Goal: Obtain resource: Download file/media

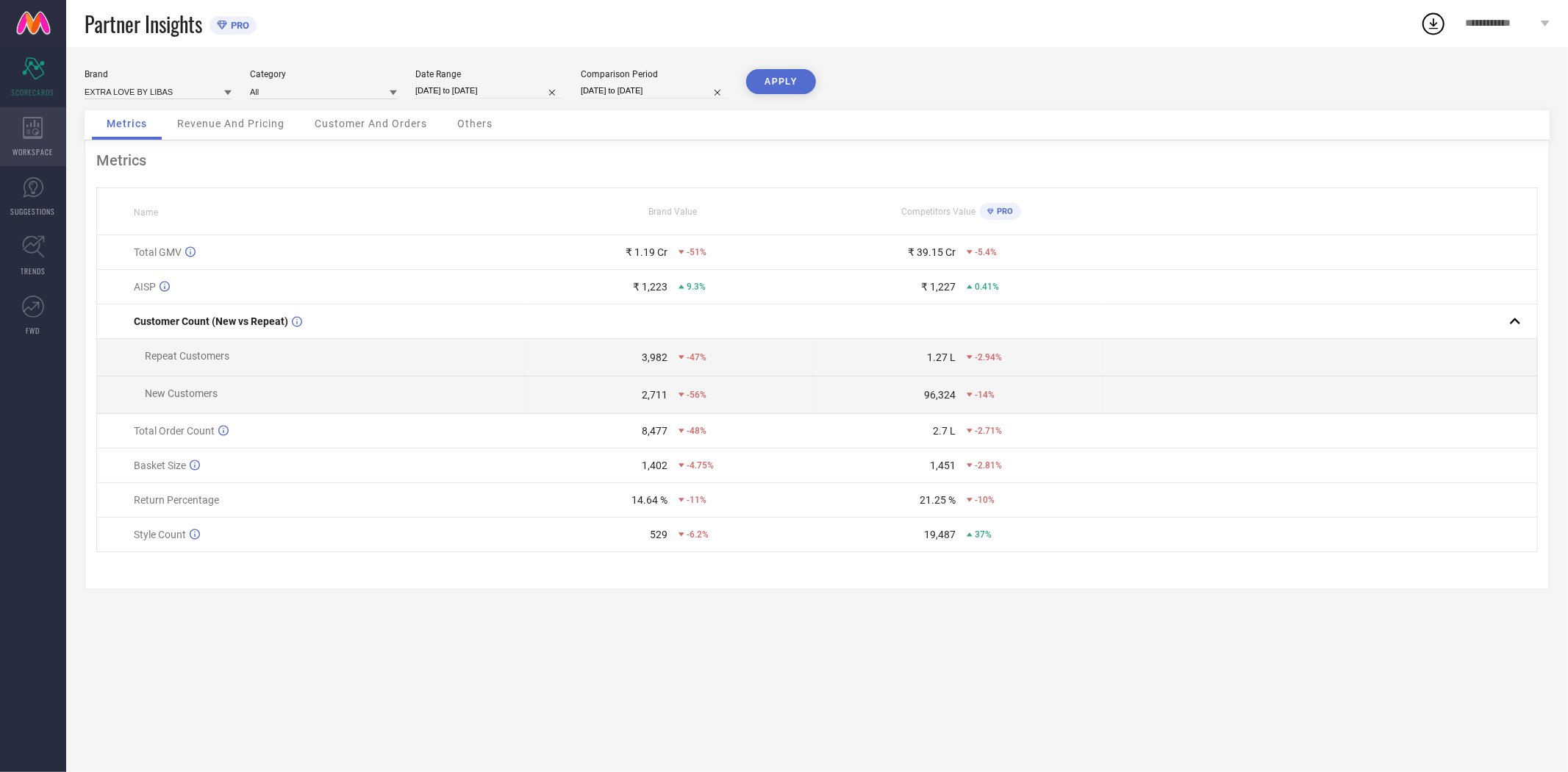
click at [24, 129] on icon at bounding box center [33, 127] width 20 height 22
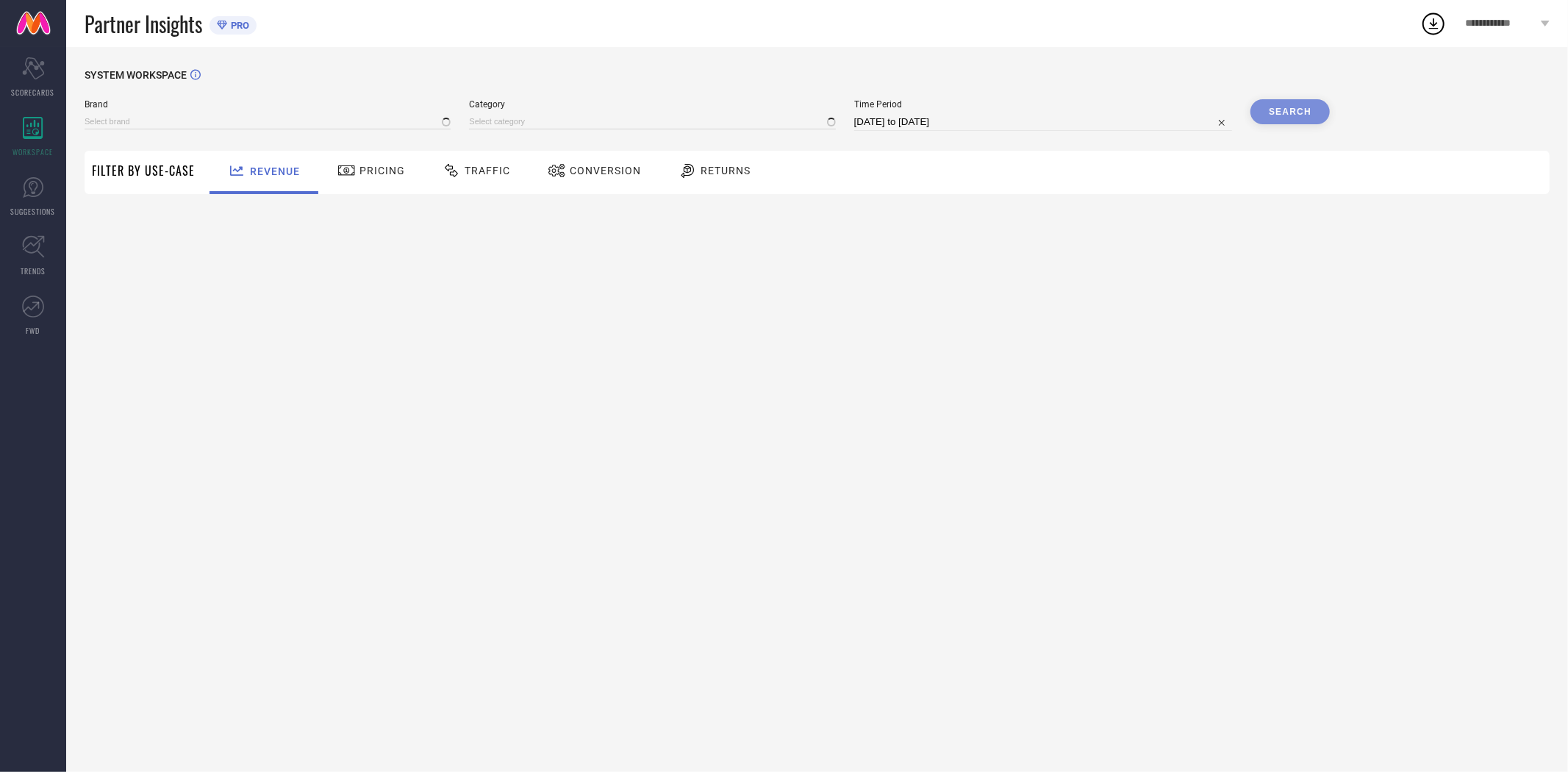
type input "EXTRA LOVE BY LIBAS"
type input "All"
click at [592, 169] on span "Conversion" at bounding box center [605, 170] width 71 height 11
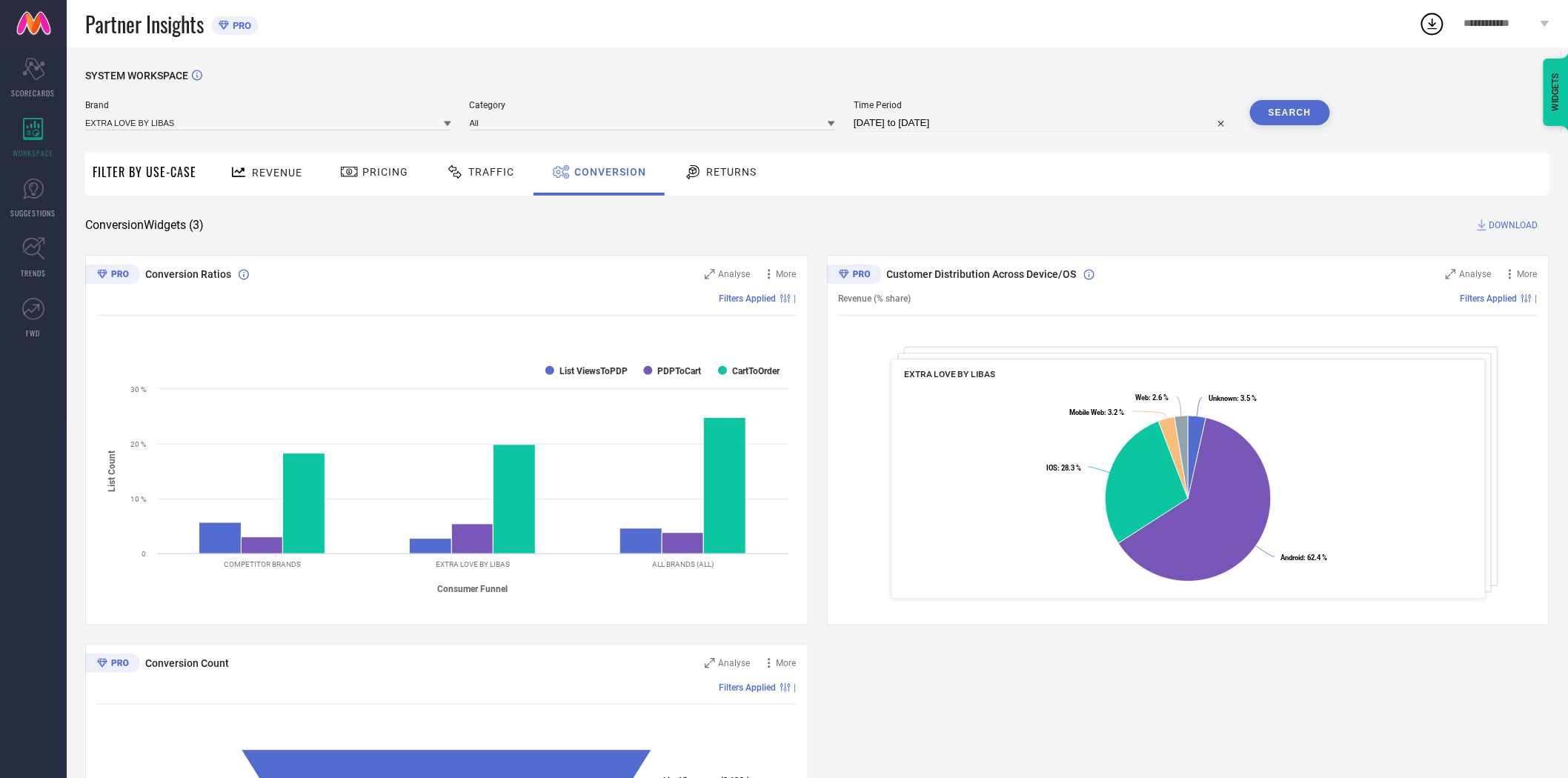
click at [959, 121] on input "[DATE] to [DATE]" at bounding box center [1043, 123] width 378 height 18
select select "7"
select select "2025"
select select "8"
select select "2025"
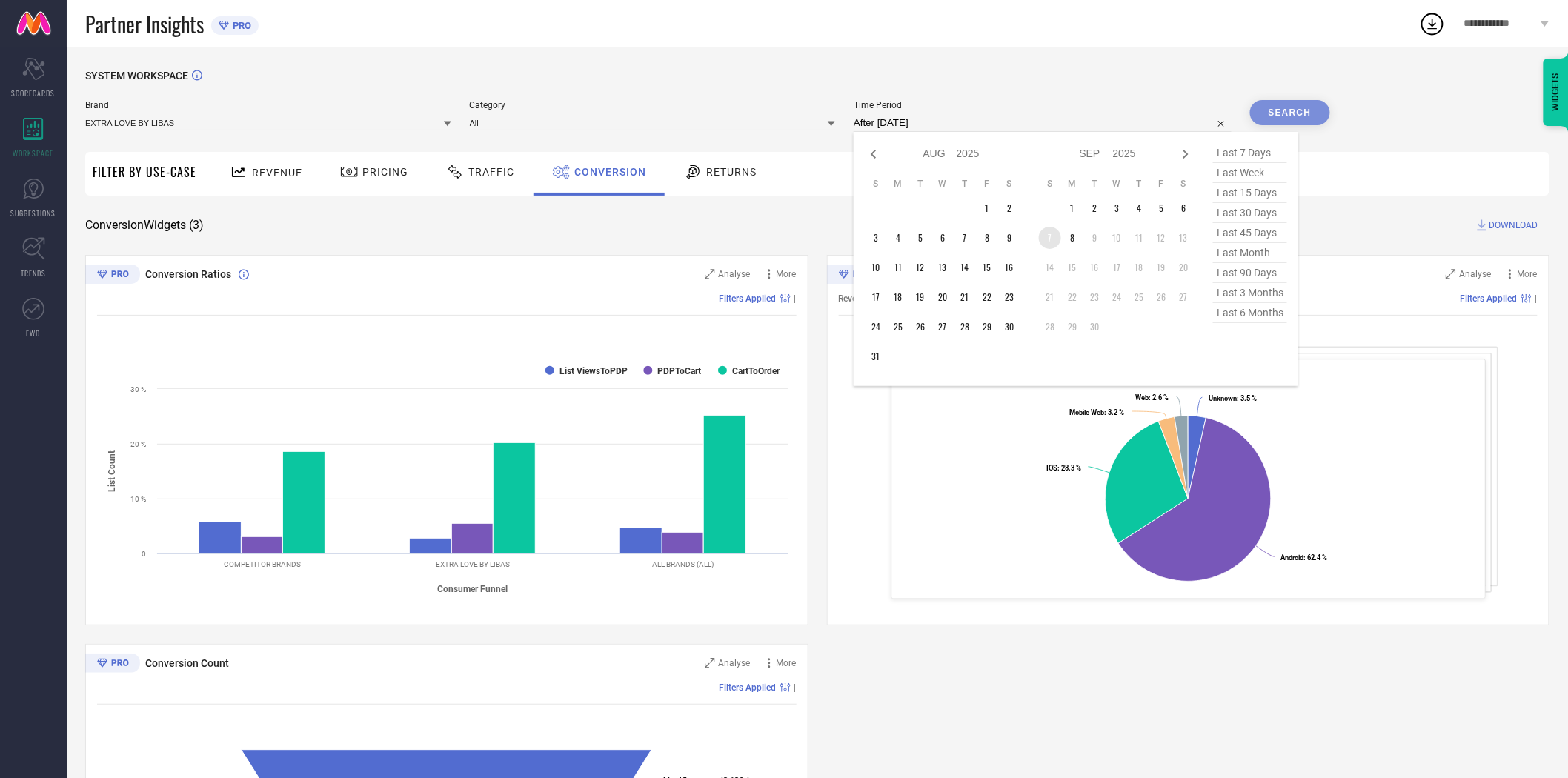
click at [1045, 236] on td "7" at bounding box center [1050, 237] width 22 height 22
type input "[DATE] to [DATE]"
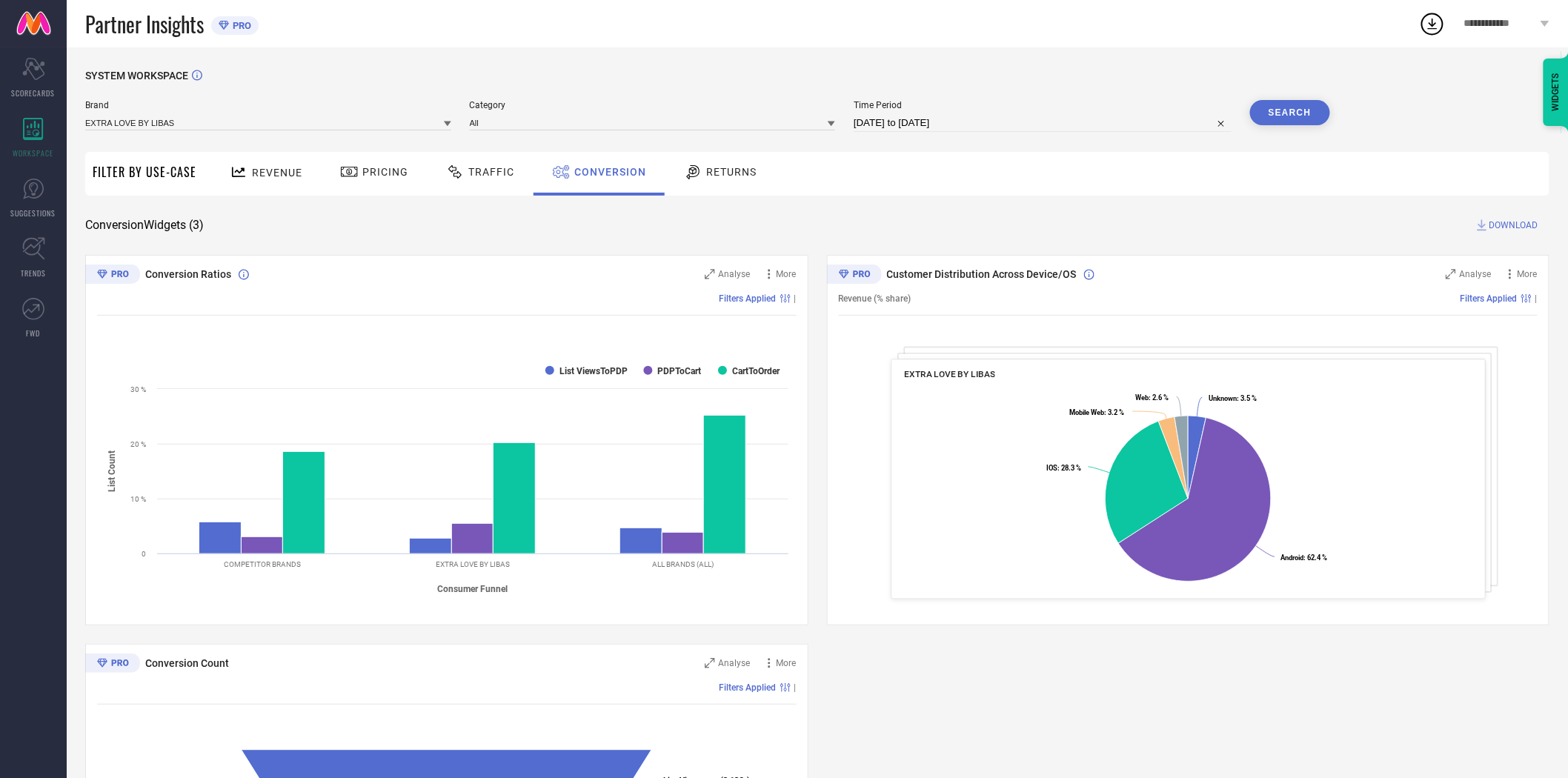
click at [1004, 191] on div "Revenue Pricing Traffic Conversion Returns" at bounding box center [876, 173] width 1346 height 43
click at [1276, 109] on button "Search" at bounding box center [1290, 113] width 80 height 25
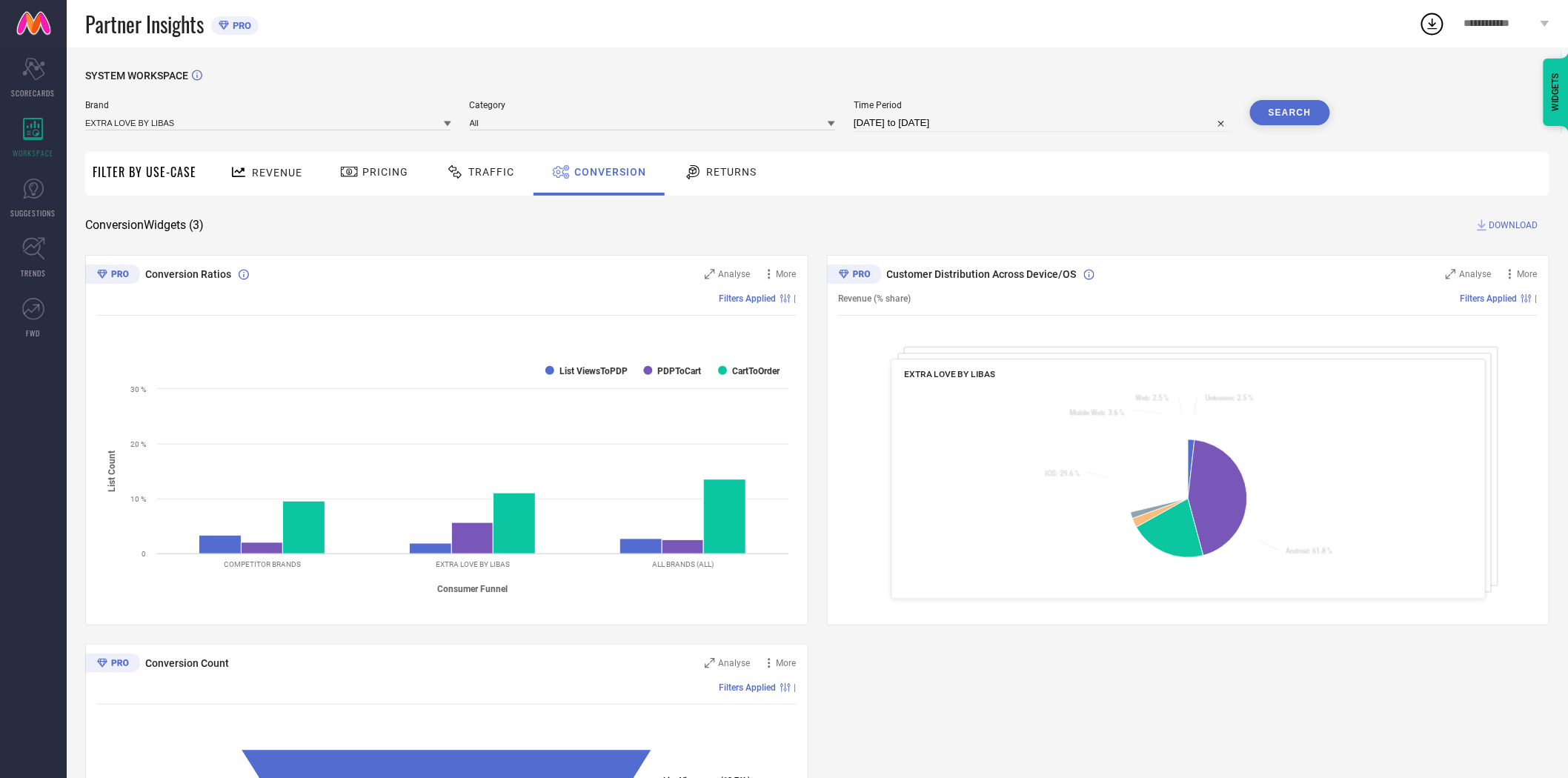
click at [1502, 219] on span "DOWNLOAD" at bounding box center [1513, 225] width 49 height 15
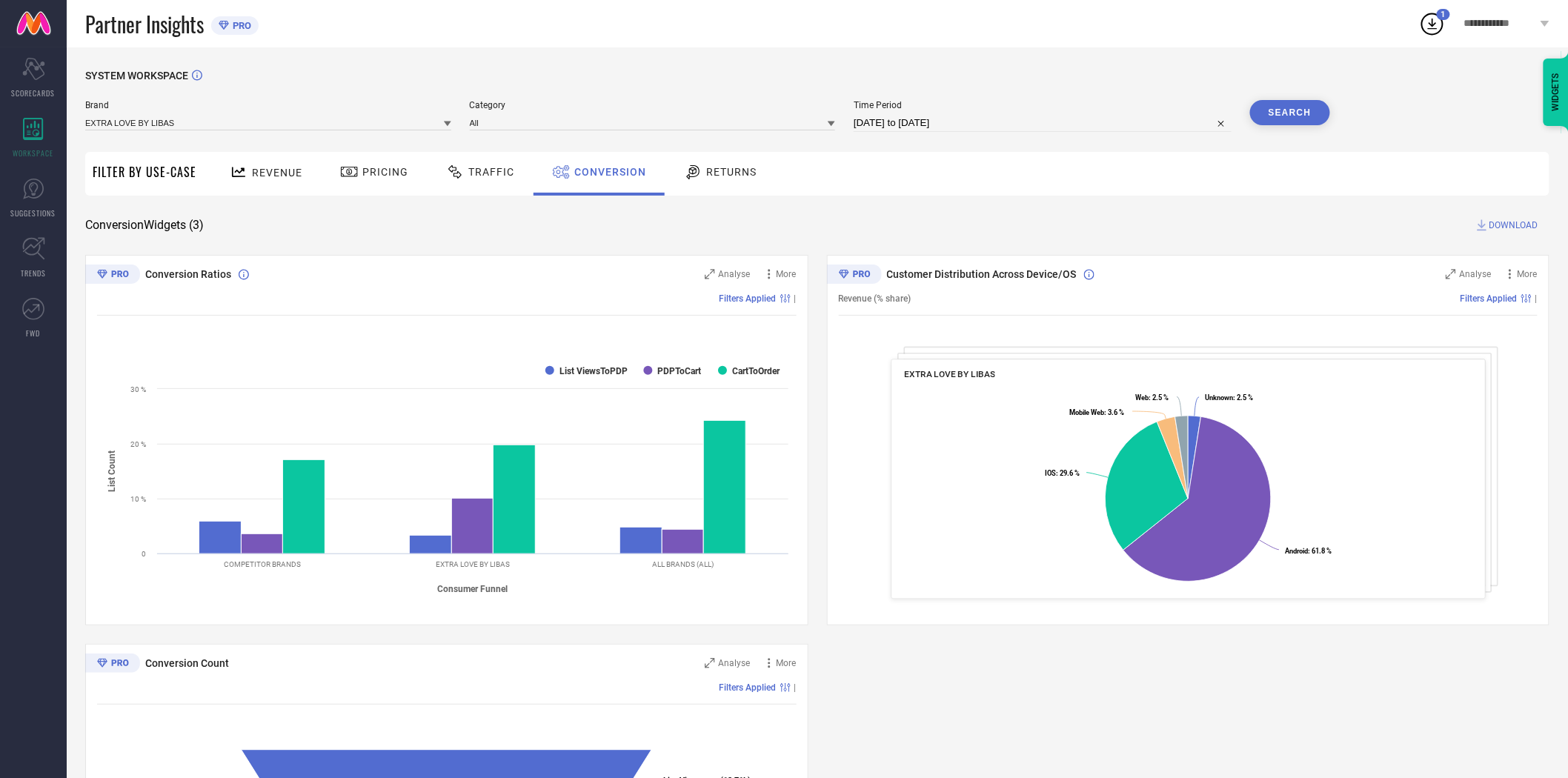
click at [996, 123] on input "[DATE] to [DATE]" at bounding box center [1043, 123] width 378 height 18
select select "8"
select select "2025"
select select "9"
select select "2025"
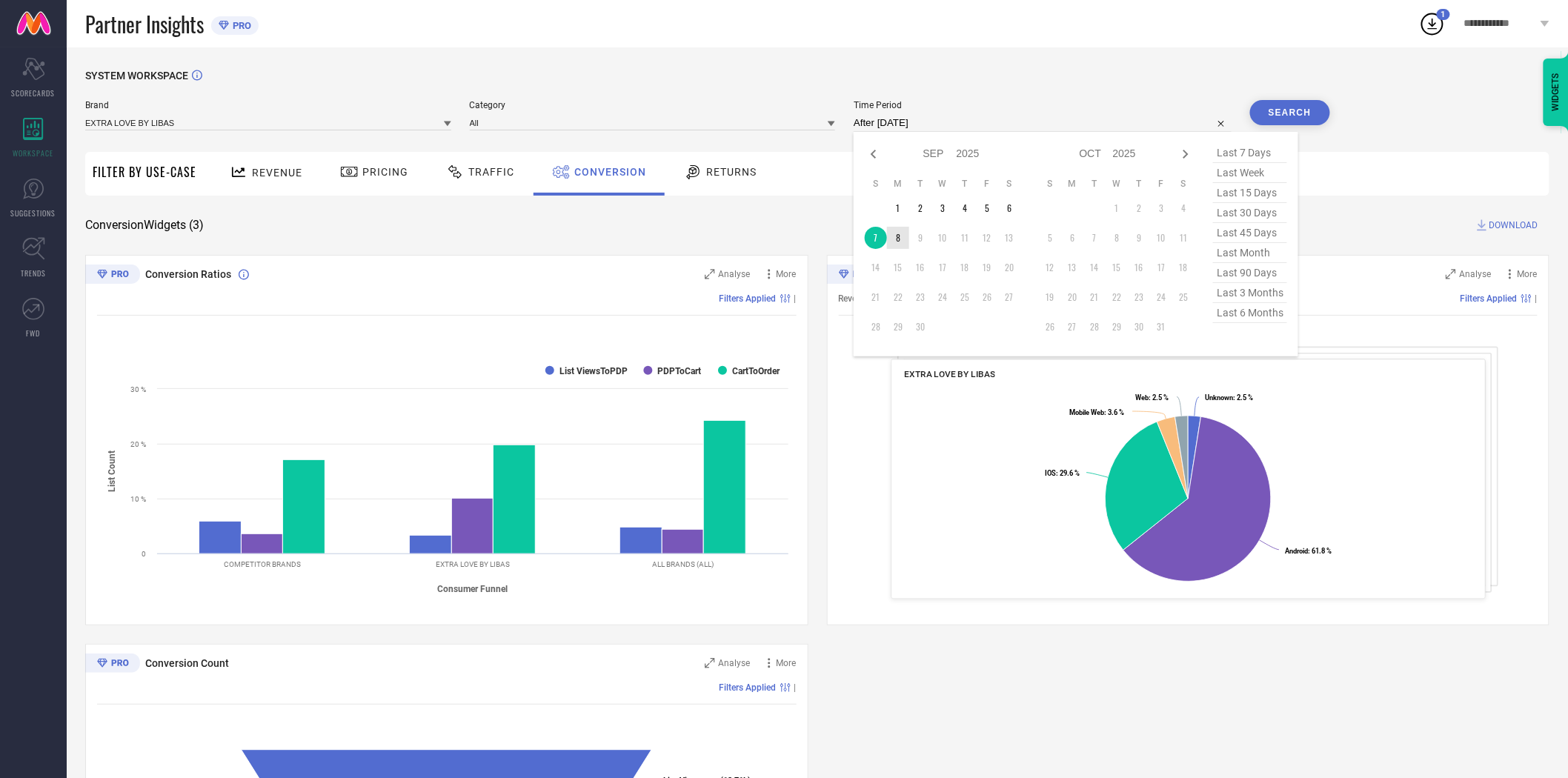
click at [905, 243] on td "8" at bounding box center [897, 237] width 22 height 22
type input "[DATE] to [DATE]"
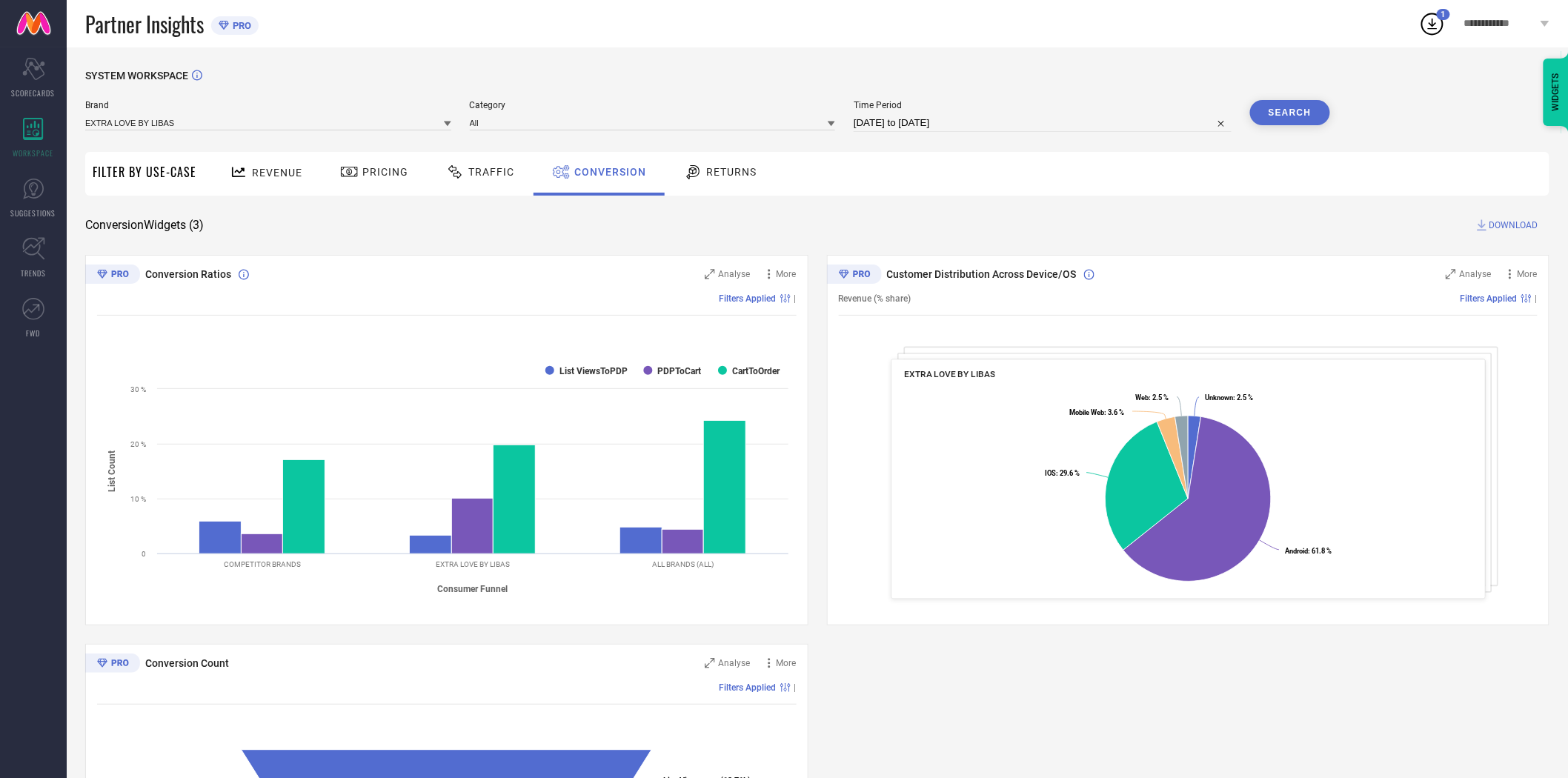
drag, startPoint x: 1011, startPoint y: 175, endPoint x: 1225, endPoint y: 156, distance: 214.8
click at [1016, 175] on div "Revenue Pricing Traffic Conversion Returns" at bounding box center [876, 173] width 1346 height 43
click at [1298, 106] on button "Search" at bounding box center [1290, 113] width 80 height 25
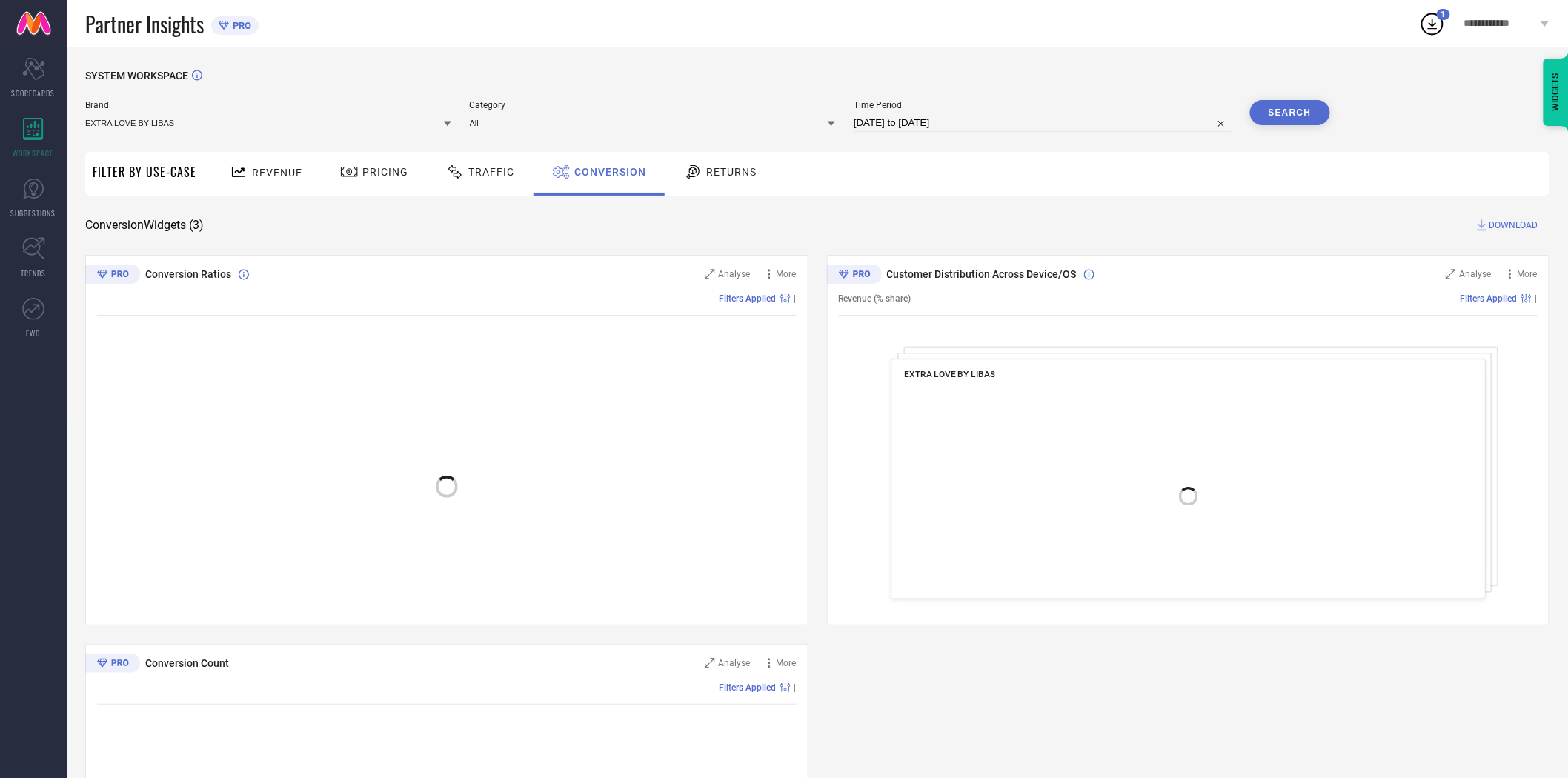
click at [1285, 191] on div "Revenue Pricing Traffic Conversion Returns" at bounding box center [876, 173] width 1346 height 43
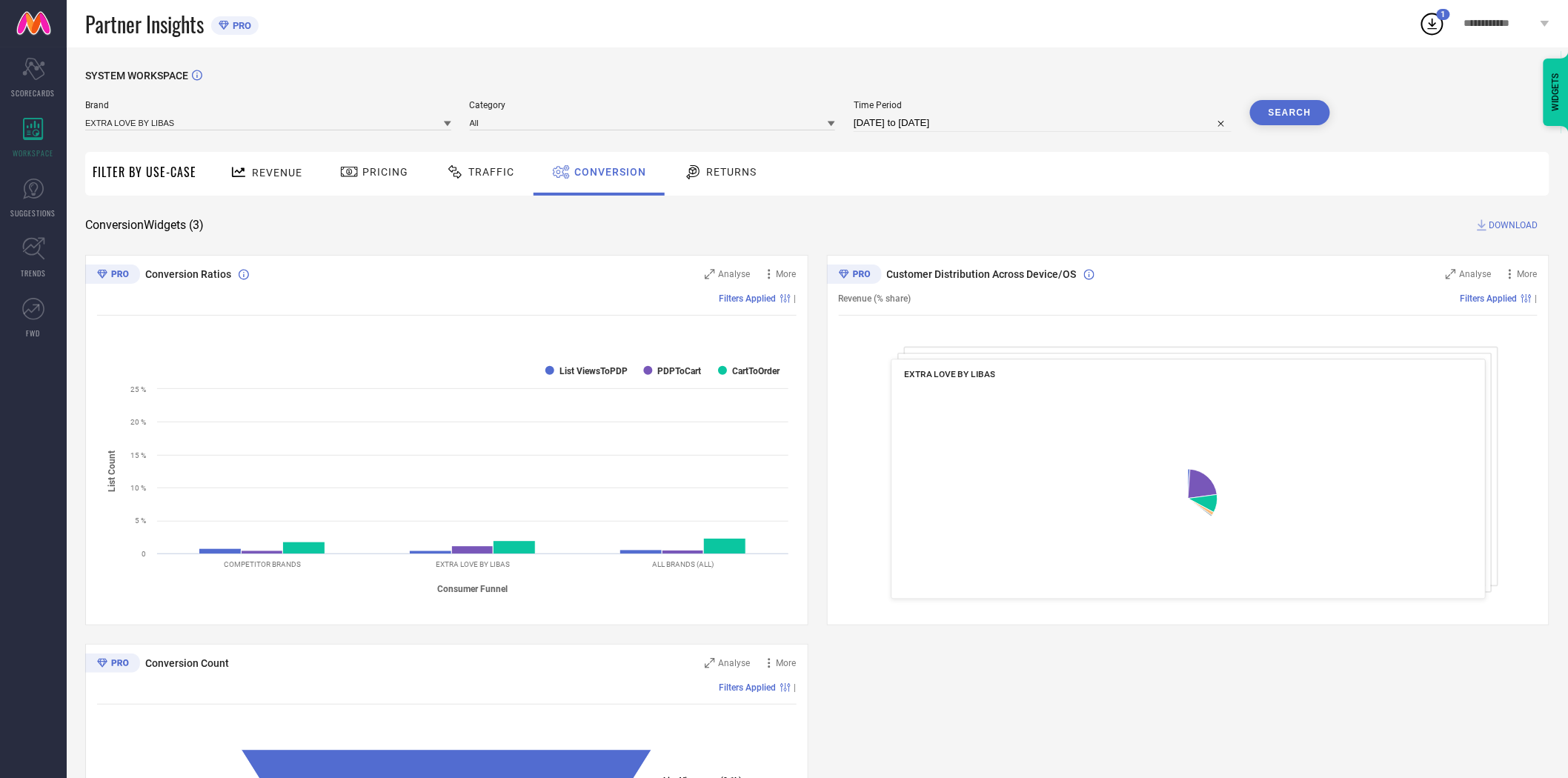
click at [1497, 224] on span "DOWNLOAD" at bounding box center [1513, 225] width 49 height 15
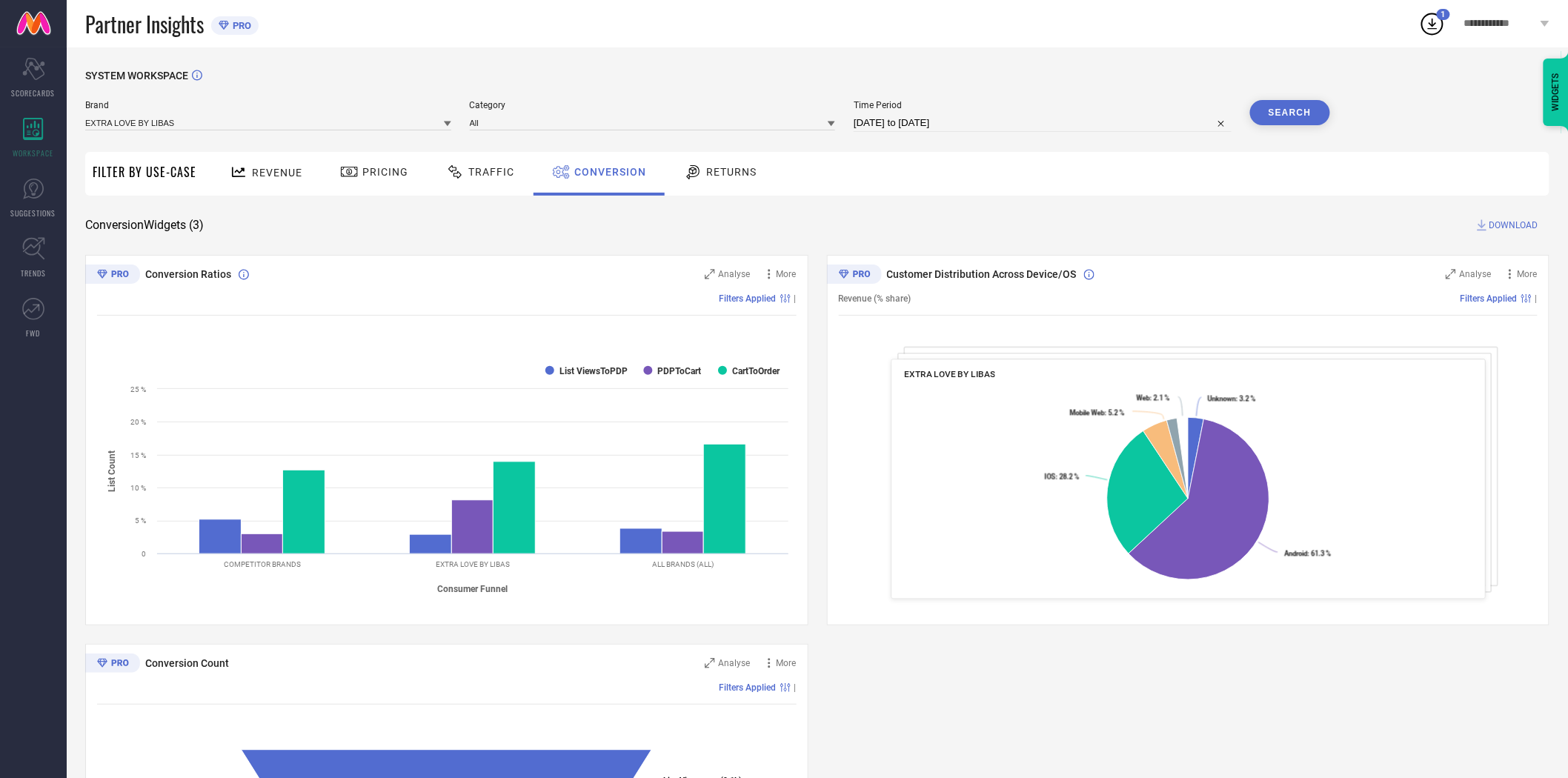
click at [1053, 240] on div "SYSTEM WORKSPACE Brand EXTRA LOVE BY LIBAS Category All Time Period [DATE] to […" at bounding box center [817, 542] width 1464 height 945
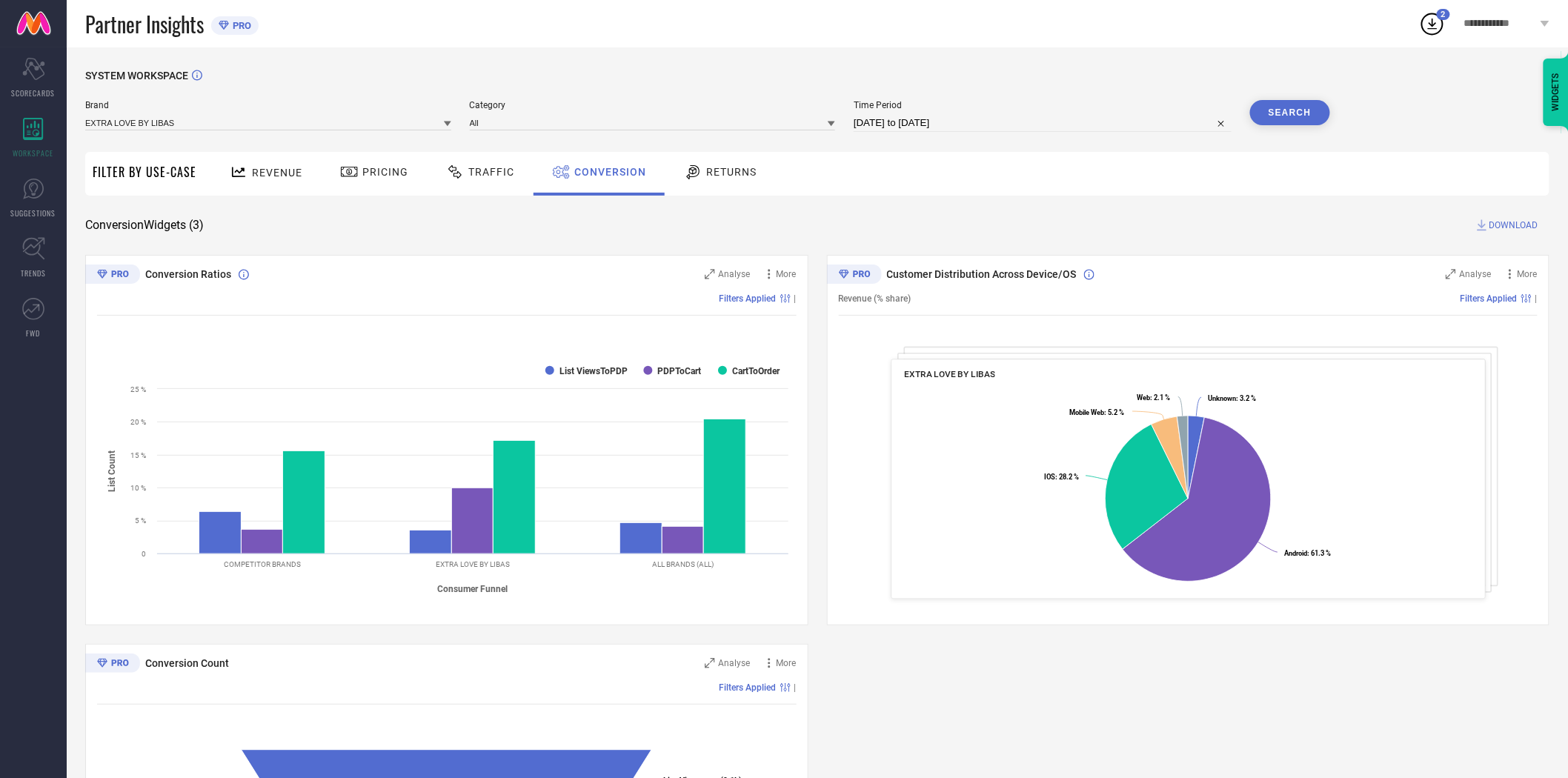
click at [446, 123] on icon at bounding box center [447, 124] width 7 height 5
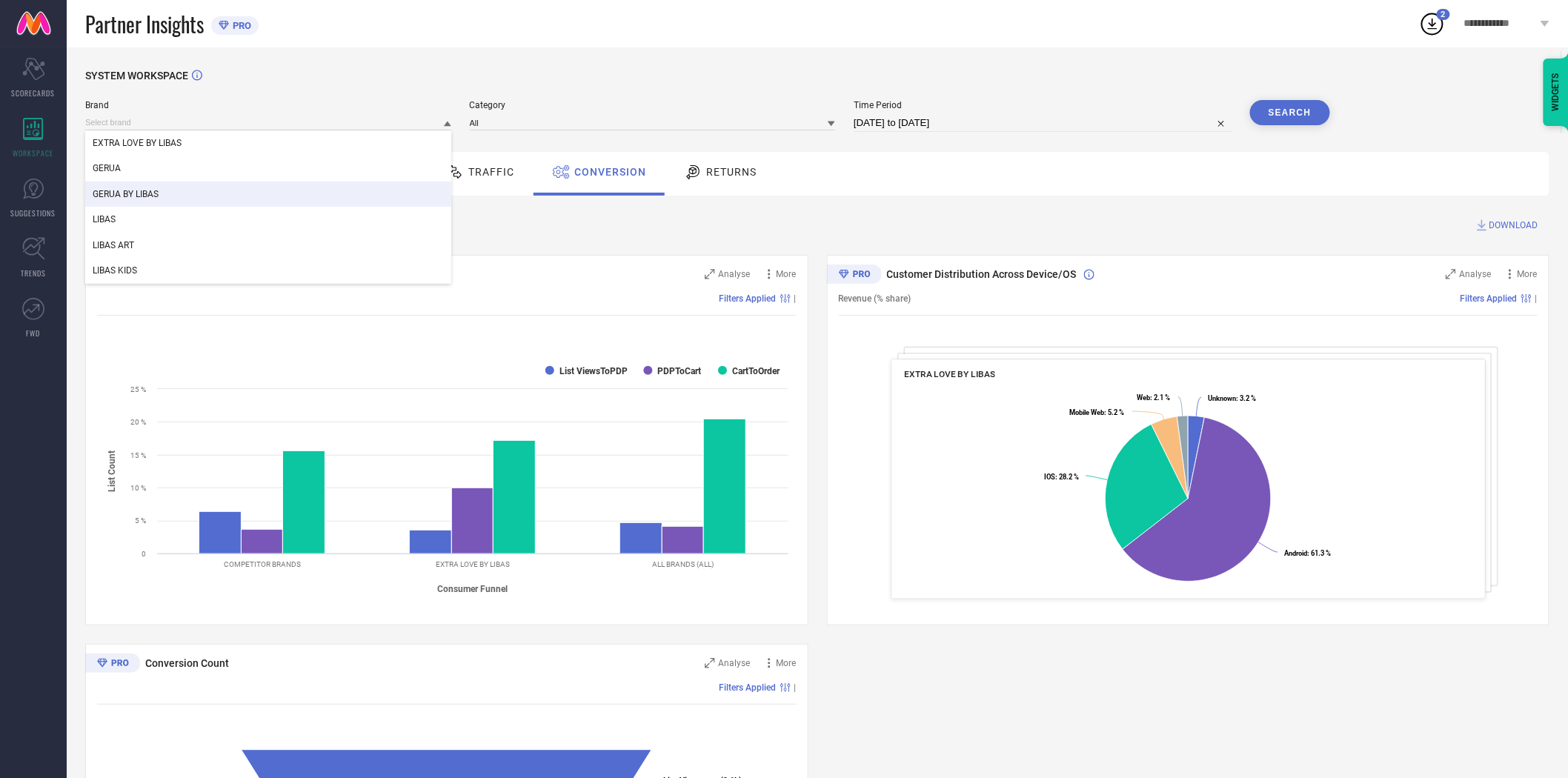
click at [338, 186] on div "GERUA BY LIBAS" at bounding box center [268, 194] width 366 height 25
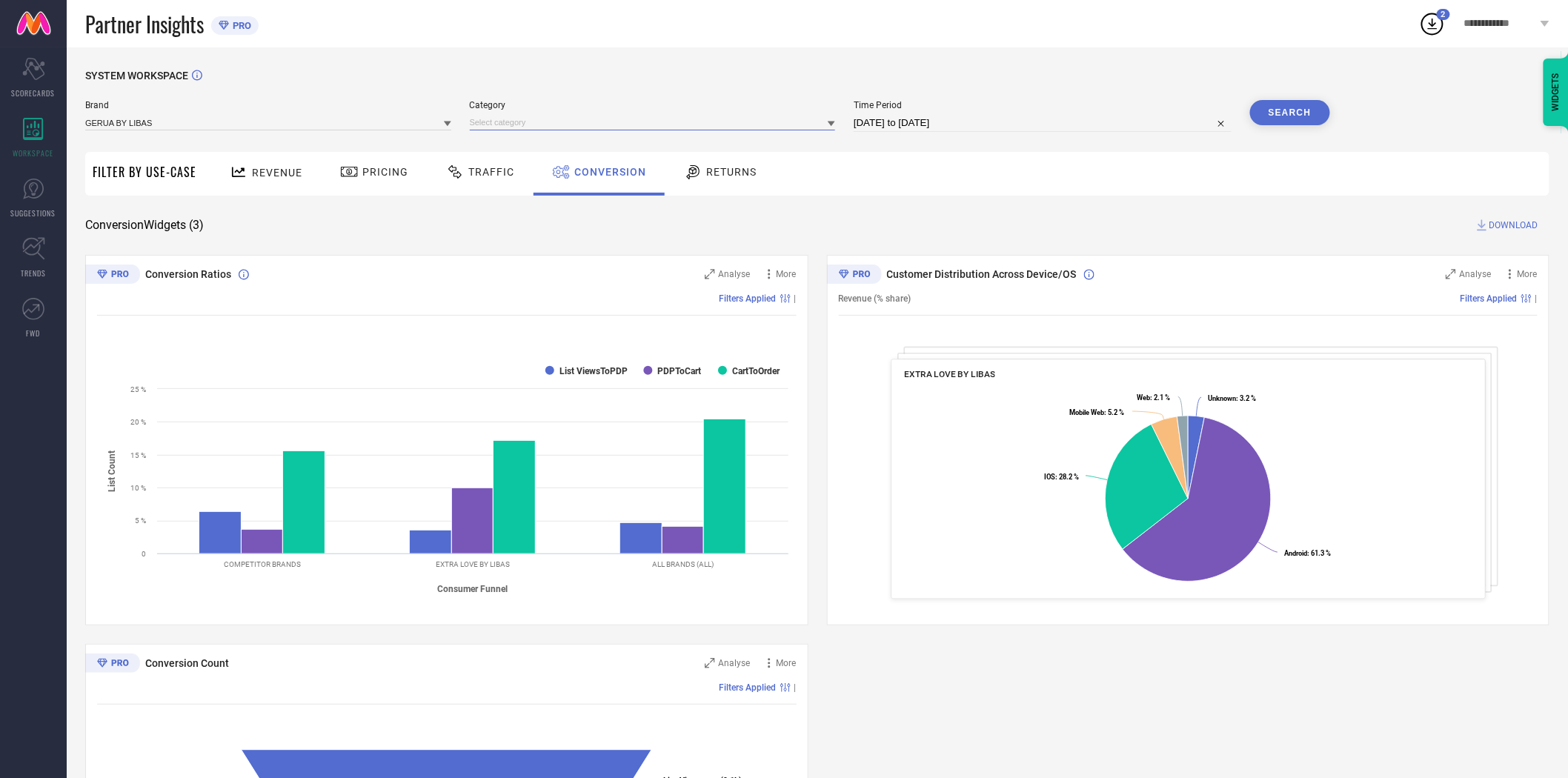
click at [492, 124] on input at bounding box center [652, 123] width 366 height 16
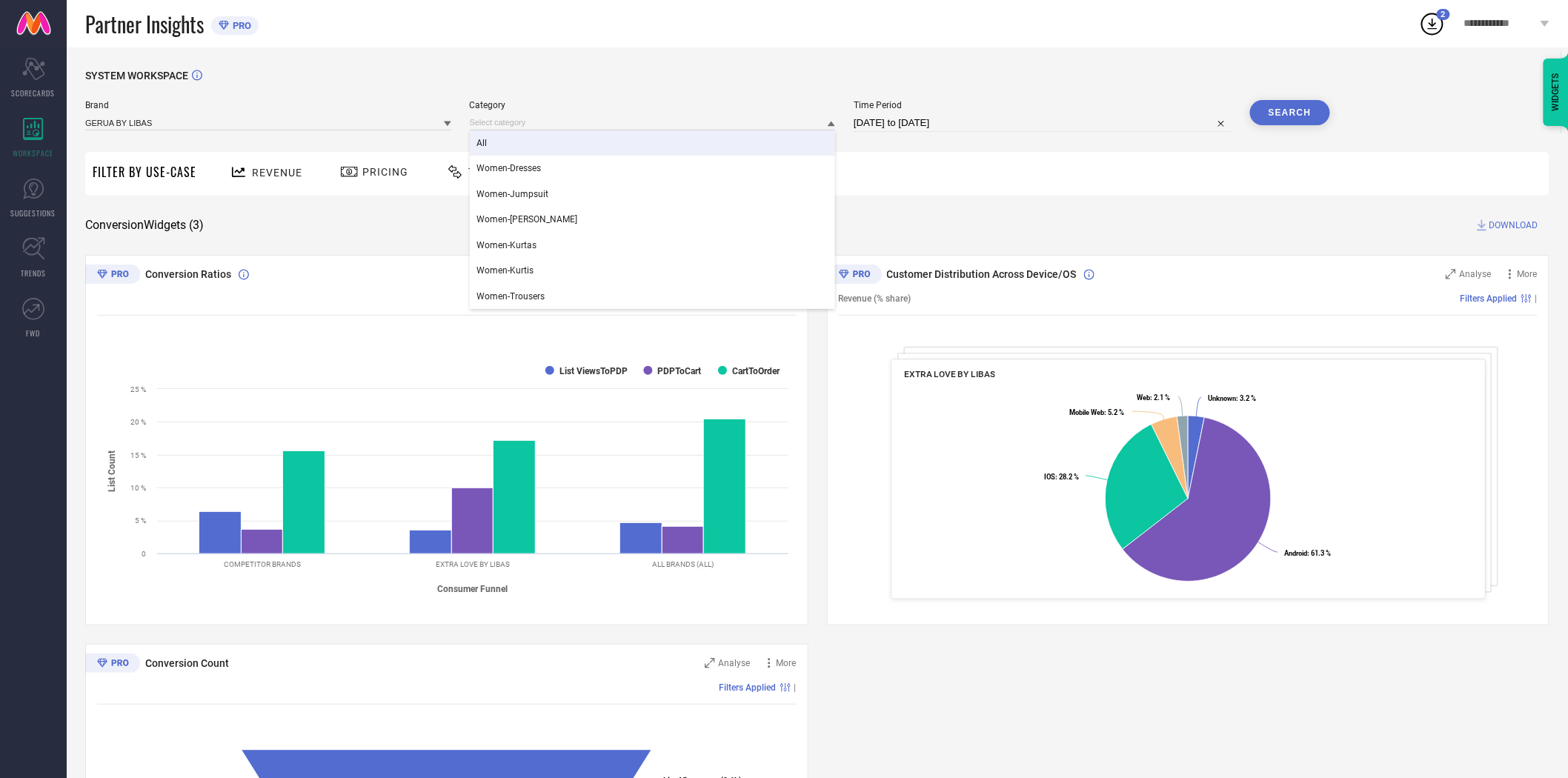
click at [501, 144] on div "All" at bounding box center [652, 143] width 366 height 25
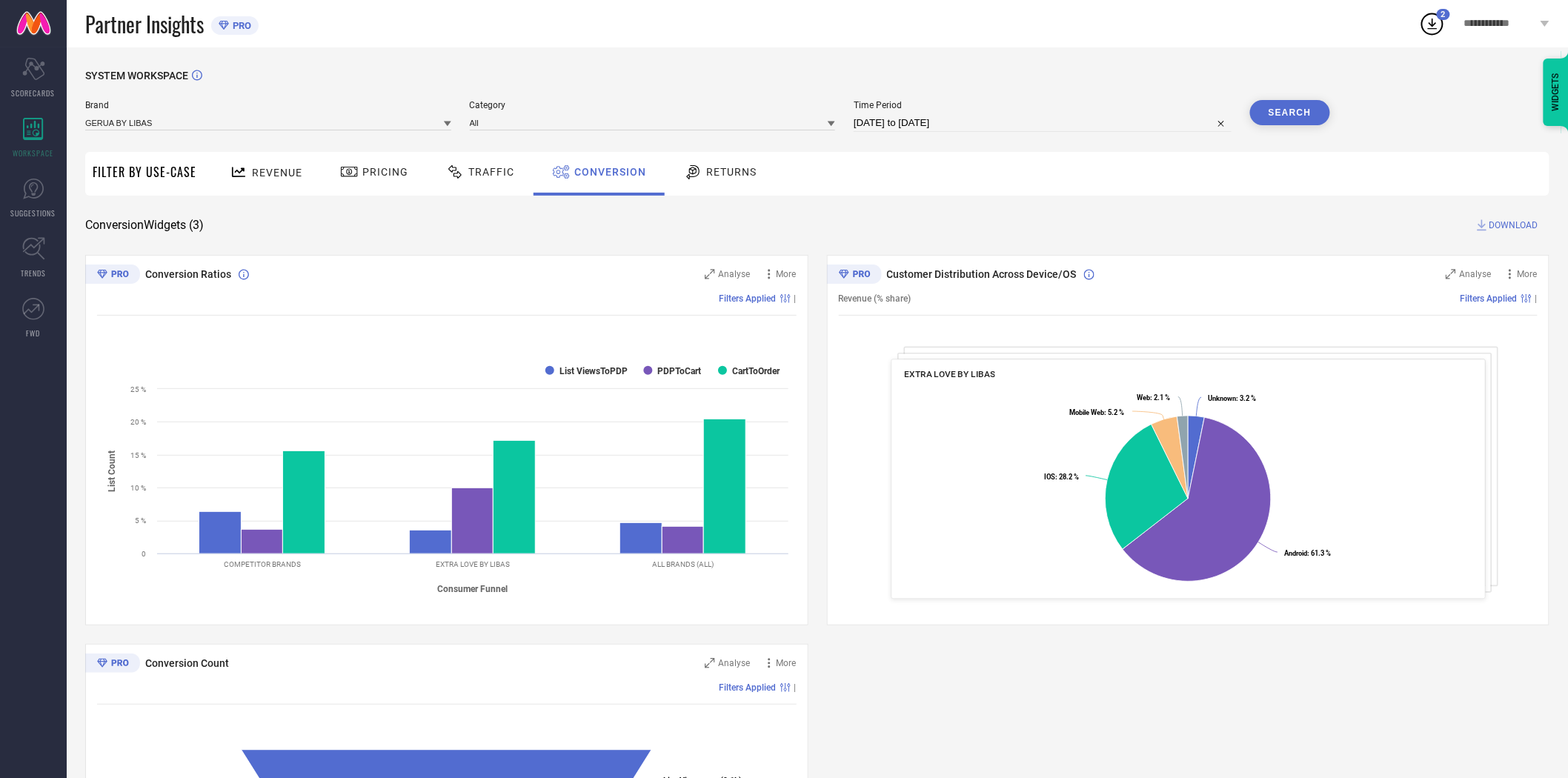
click at [1298, 112] on button "Search" at bounding box center [1290, 113] width 80 height 25
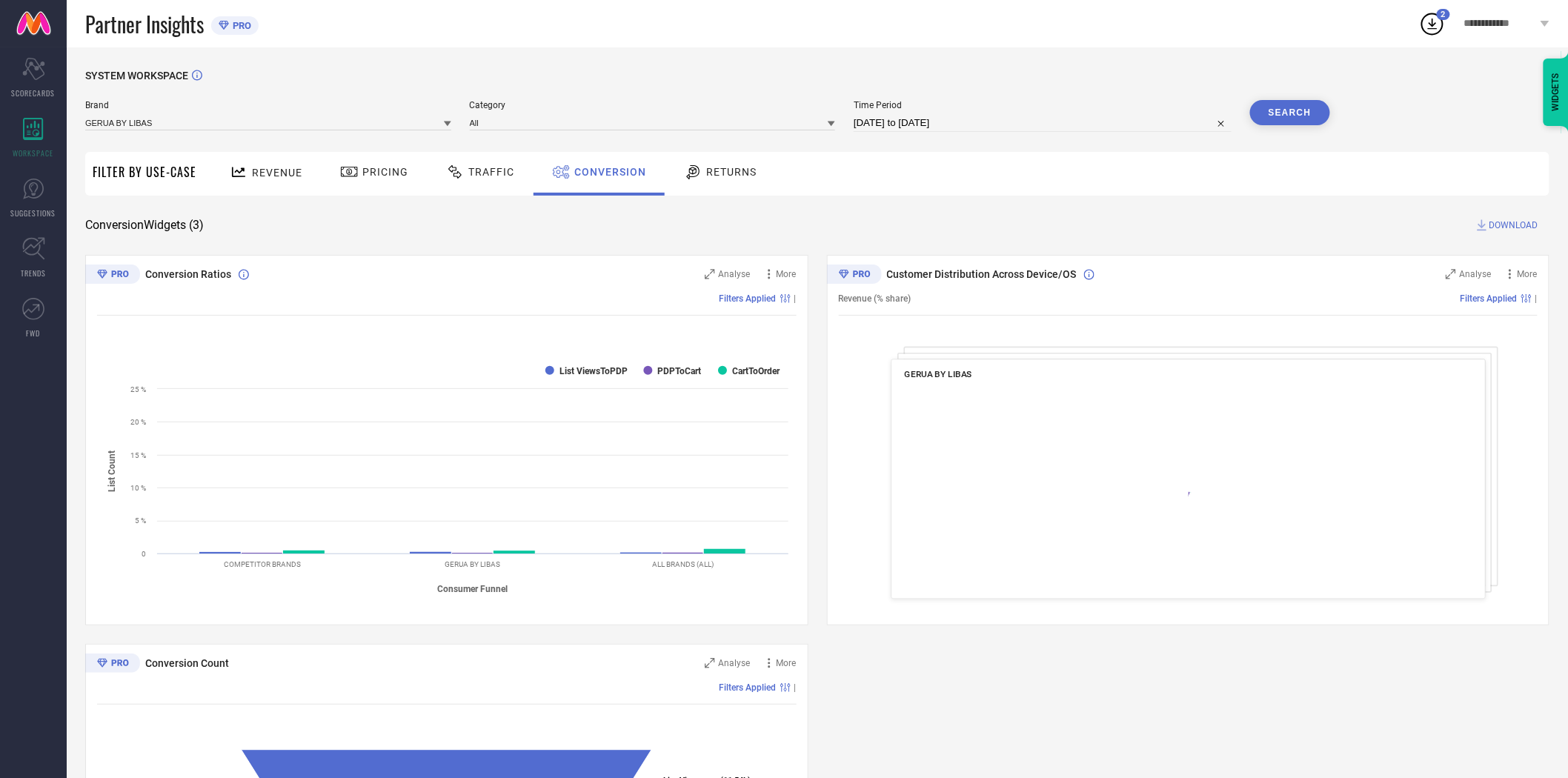
click at [1499, 228] on span "DOWNLOAD" at bounding box center [1513, 225] width 49 height 15
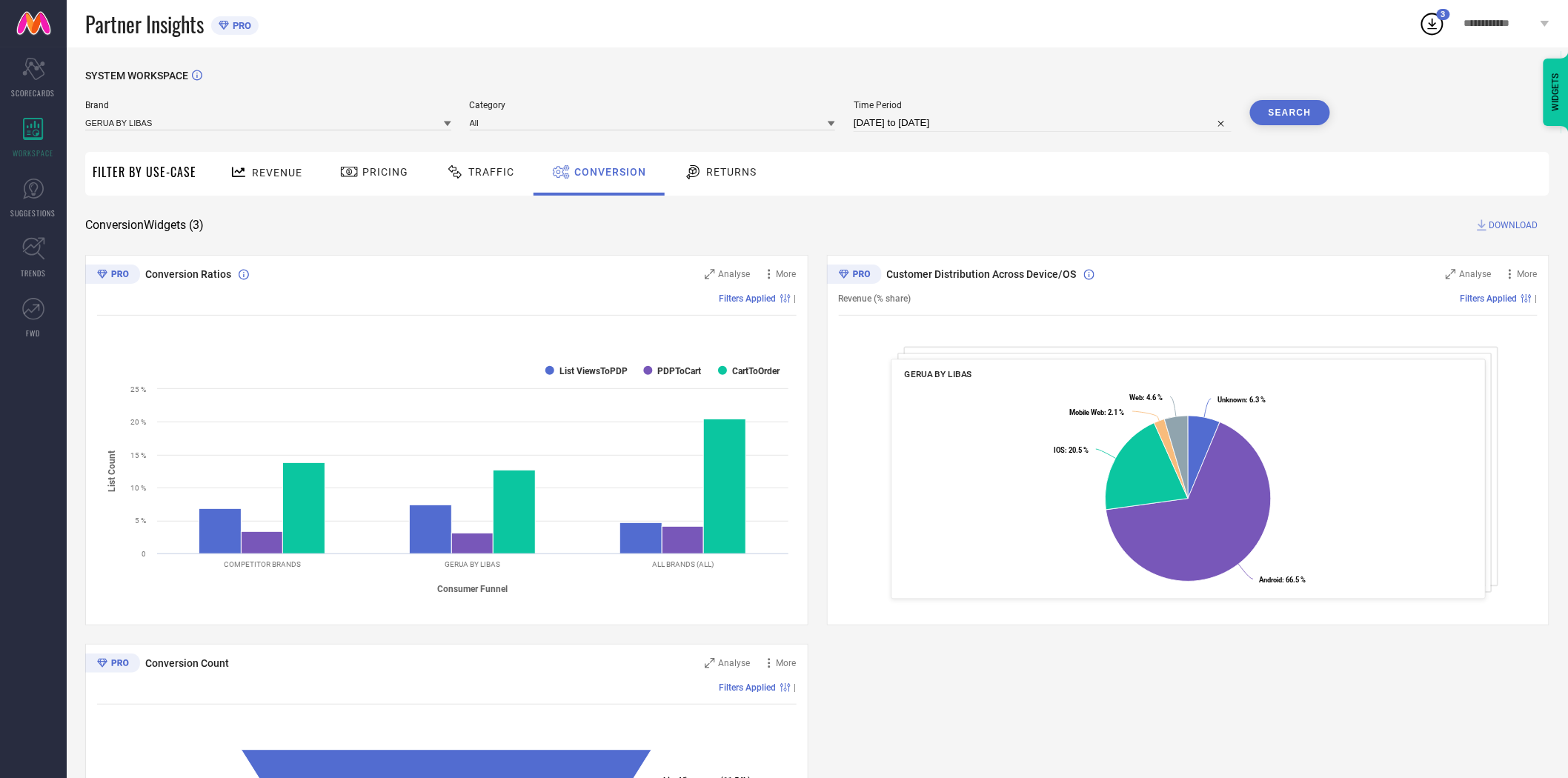
click at [990, 128] on input "[DATE] to [DATE]" at bounding box center [1043, 123] width 378 height 18
select select "8"
select select "2025"
select select "9"
select select "2025"
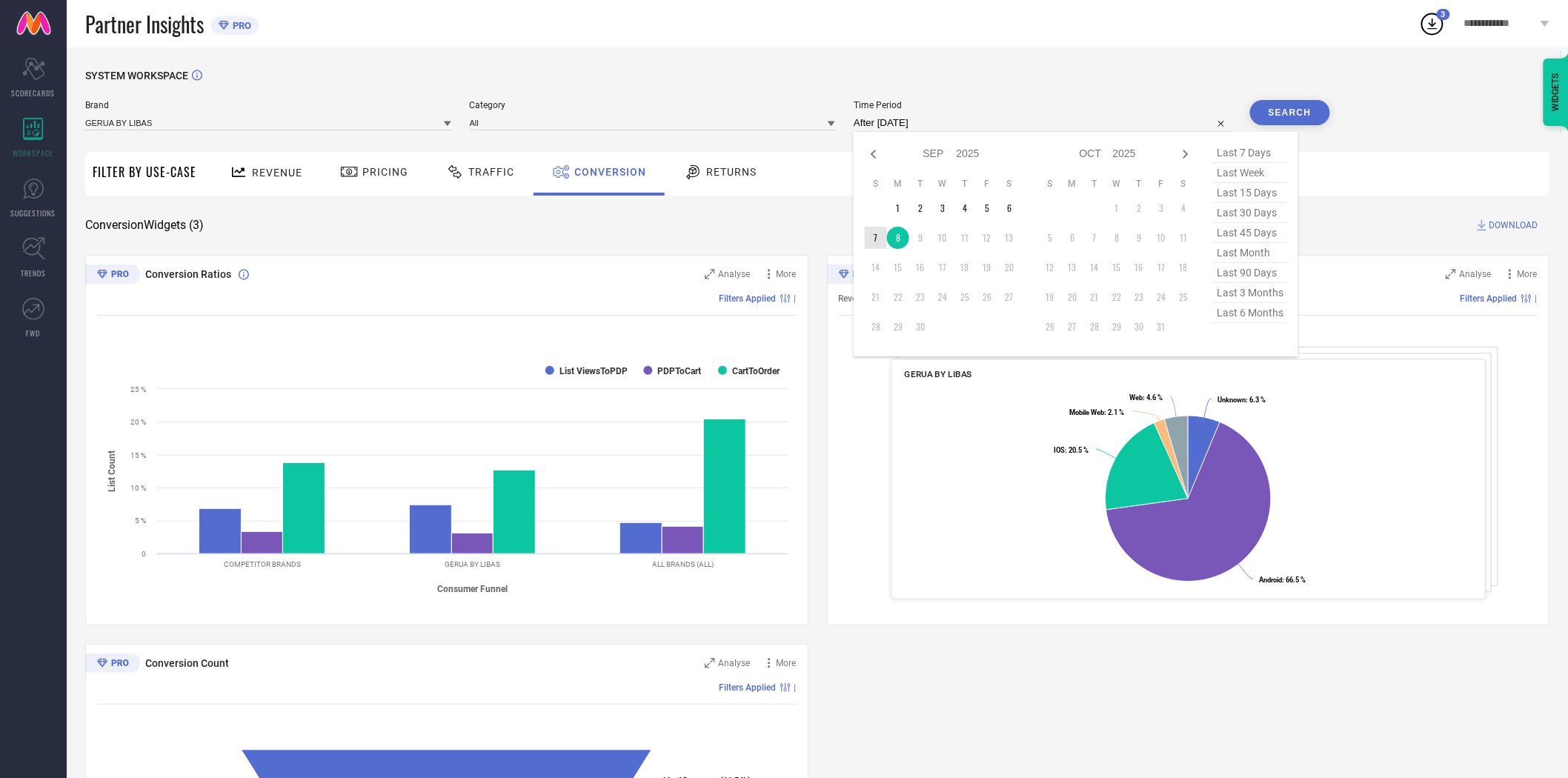
click at [873, 245] on td "7" at bounding box center [875, 237] width 22 height 22
type input "[DATE] to [DATE]"
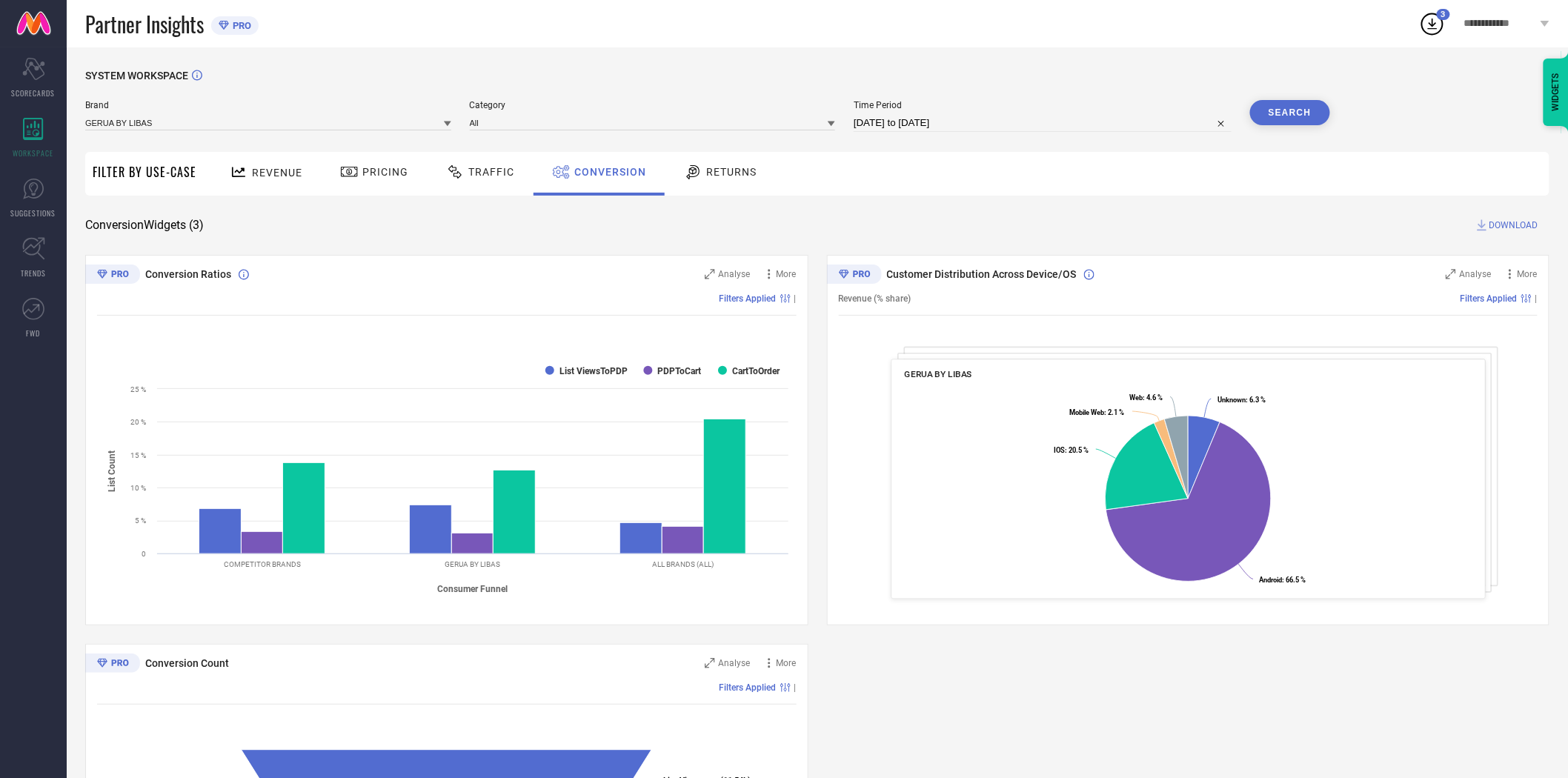
click at [1179, 228] on div "Conversion Widgets ( 3 ) DOWNLOAD" at bounding box center [817, 225] width 1464 height 15
click at [1278, 111] on button "Search" at bounding box center [1290, 113] width 80 height 25
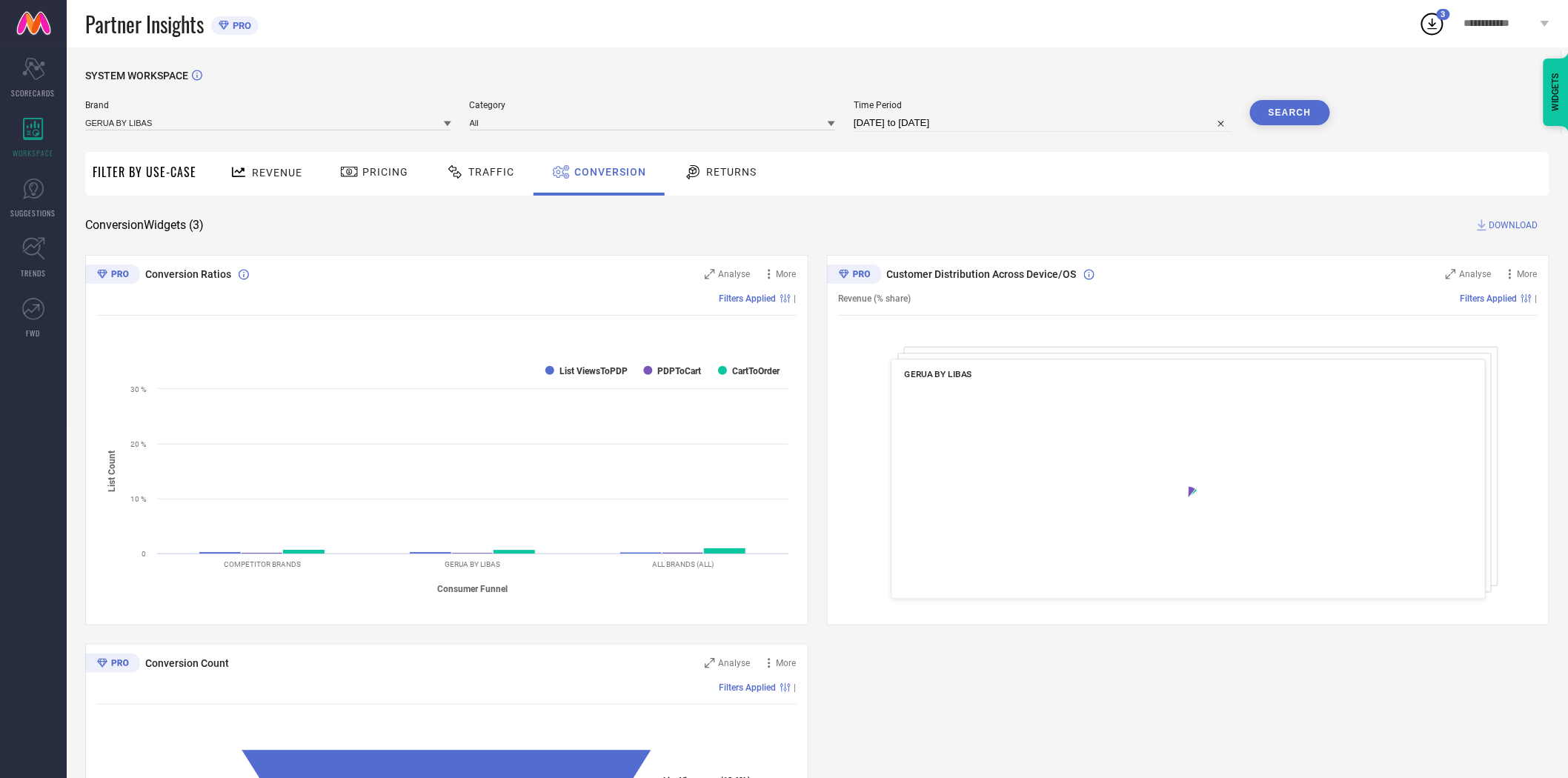
click at [1509, 222] on span "DOWNLOAD" at bounding box center [1513, 225] width 49 height 15
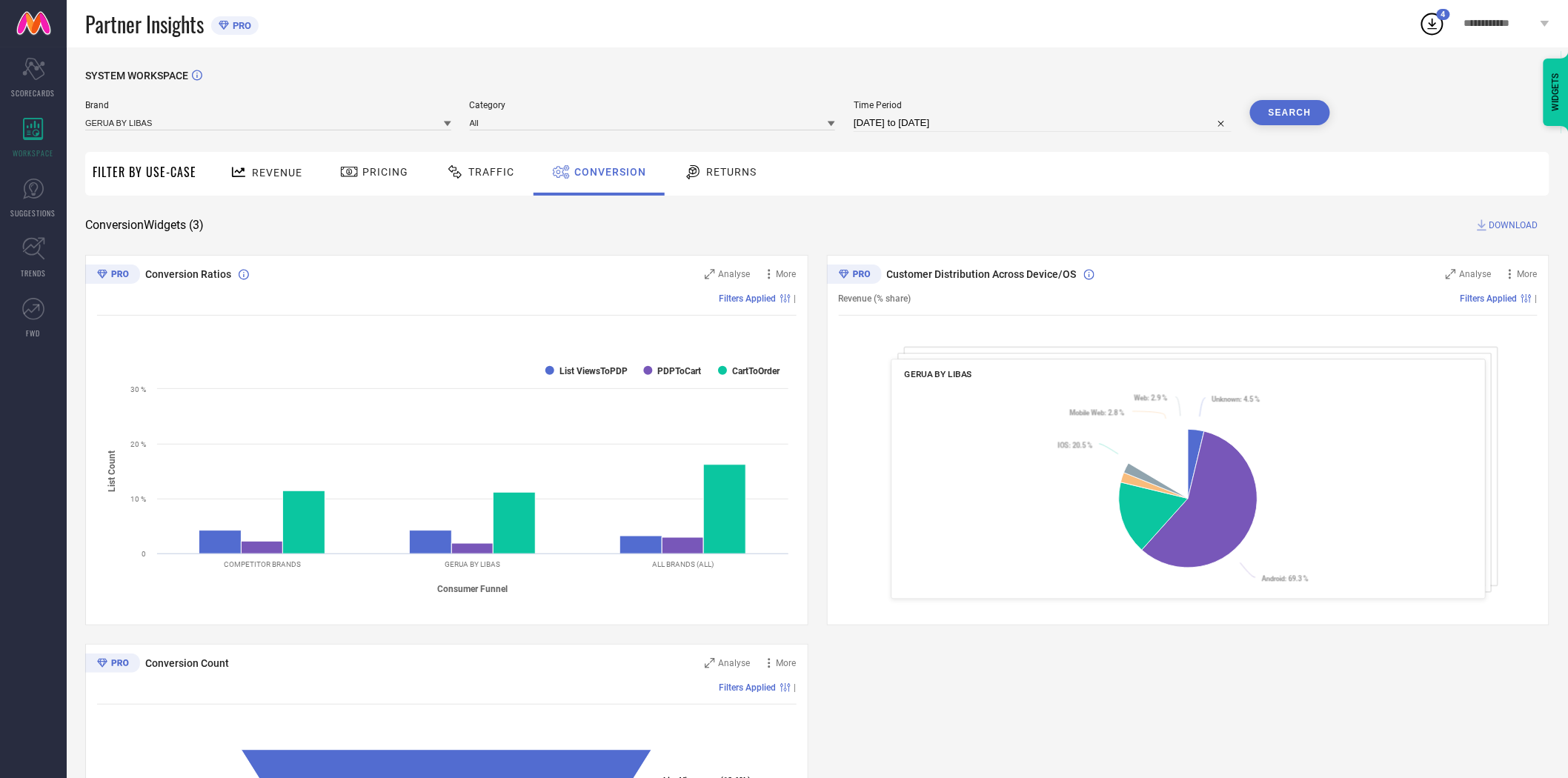
click at [1018, 238] on div "SYSTEM WORKSPACE Brand GERUA BY LIBAS Category All Time Period [DATE] to [DATE]…" at bounding box center [817, 542] width 1464 height 945
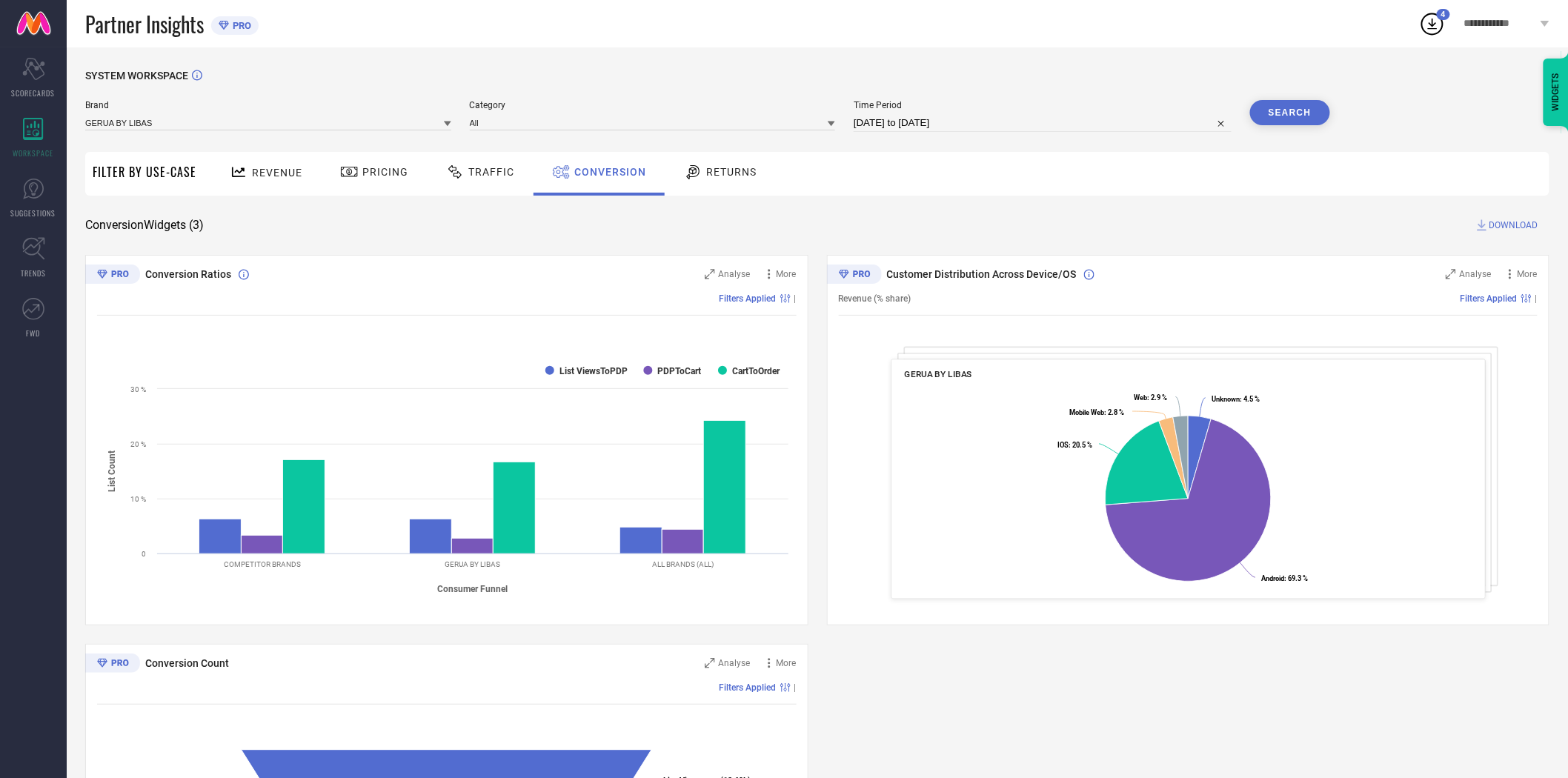
click at [1083, 64] on div "SYSTEM WORKSPACE Brand GERUA BY LIBAS Category All Time Period [DATE] to [DATE]…" at bounding box center [817, 542] width 1502 height 990
click at [446, 121] on icon at bounding box center [447, 124] width 7 height 7
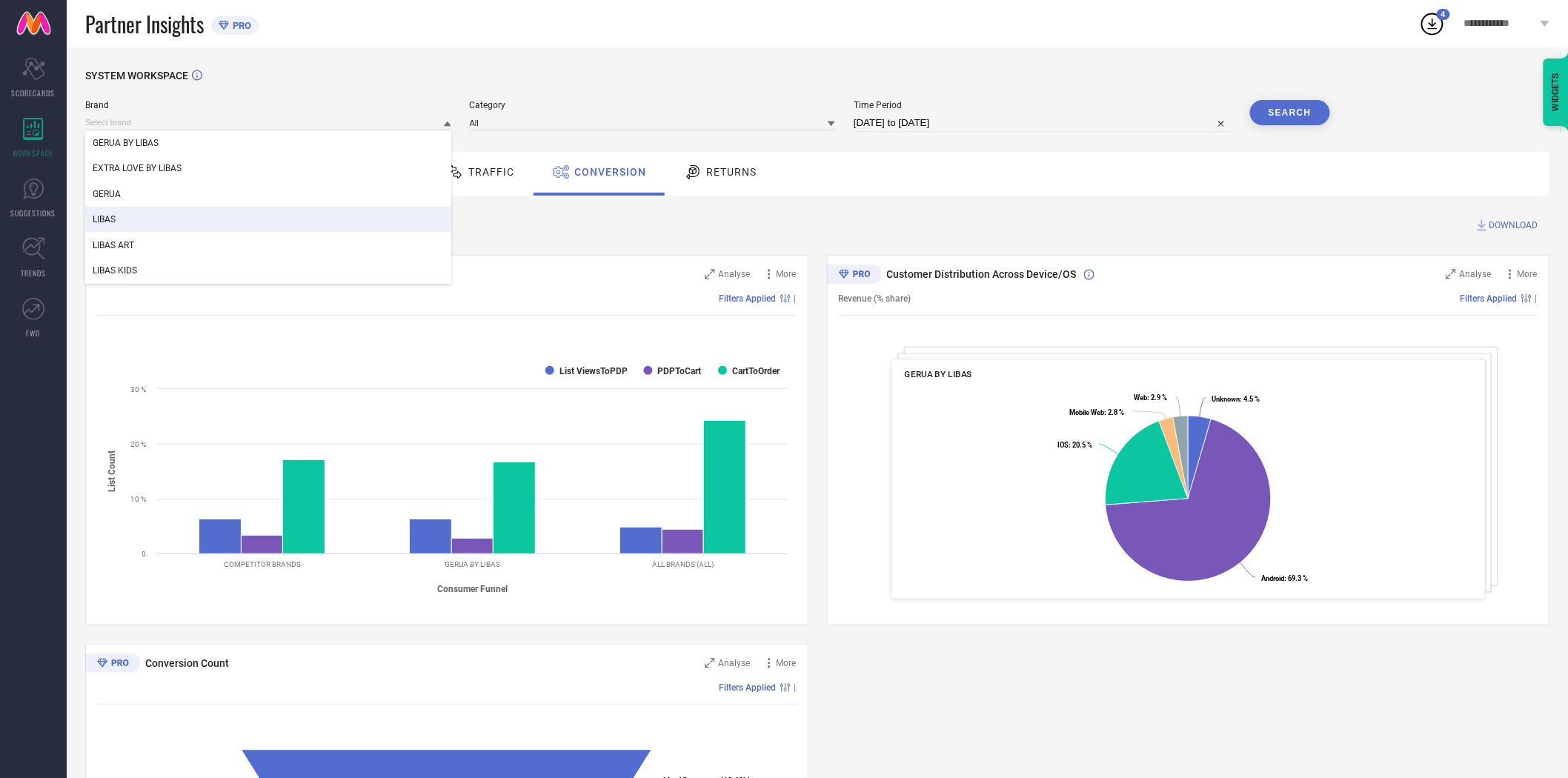
click at [351, 222] on div "LIBAS" at bounding box center [268, 219] width 366 height 25
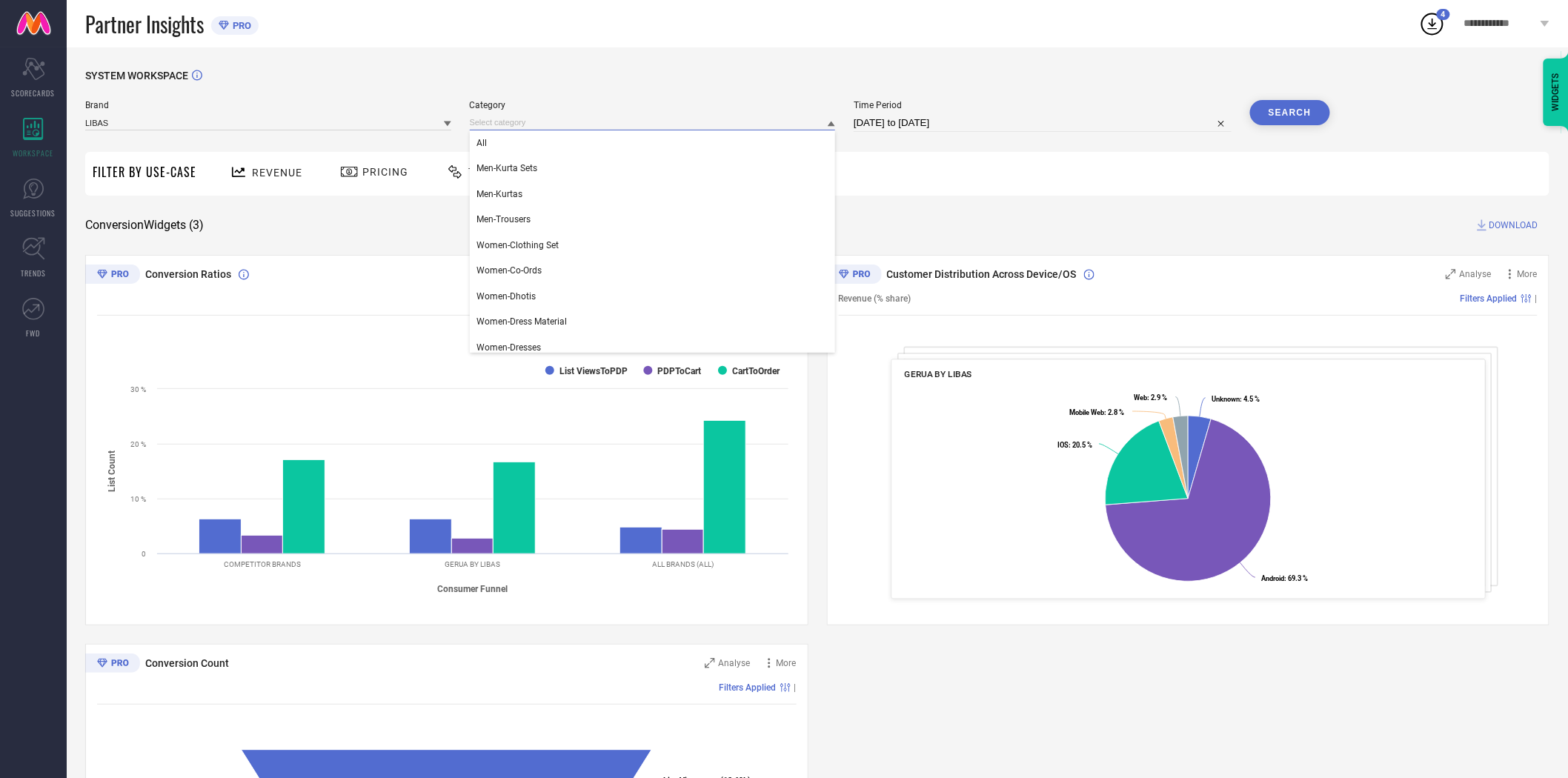
click at [539, 126] on input at bounding box center [652, 123] width 366 height 16
click at [535, 138] on div "All" at bounding box center [652, 143] width 366 height 25
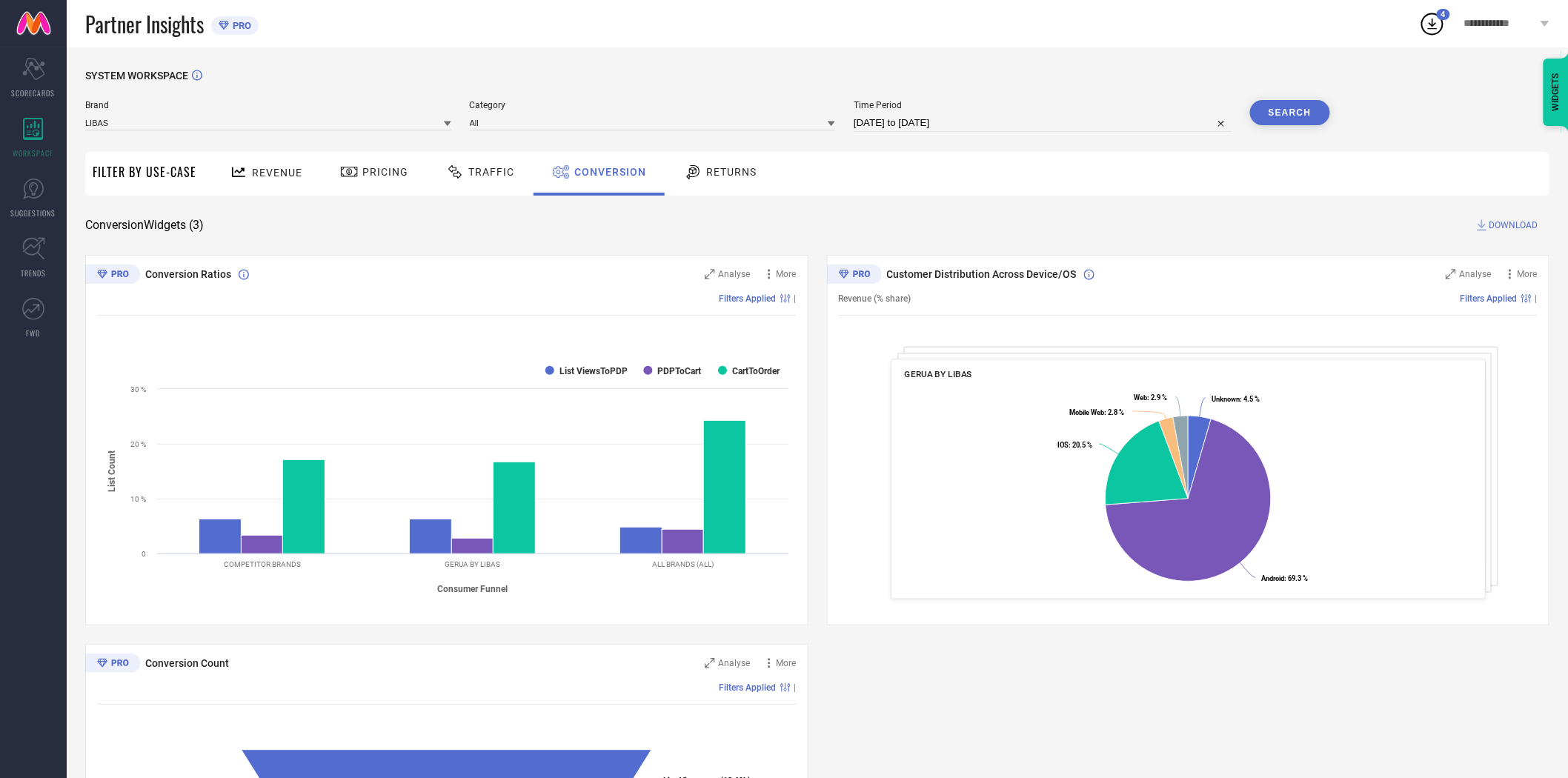
click at [1297, 113] on button "Search" at bounding box center [1290, 113] width 80 height 25
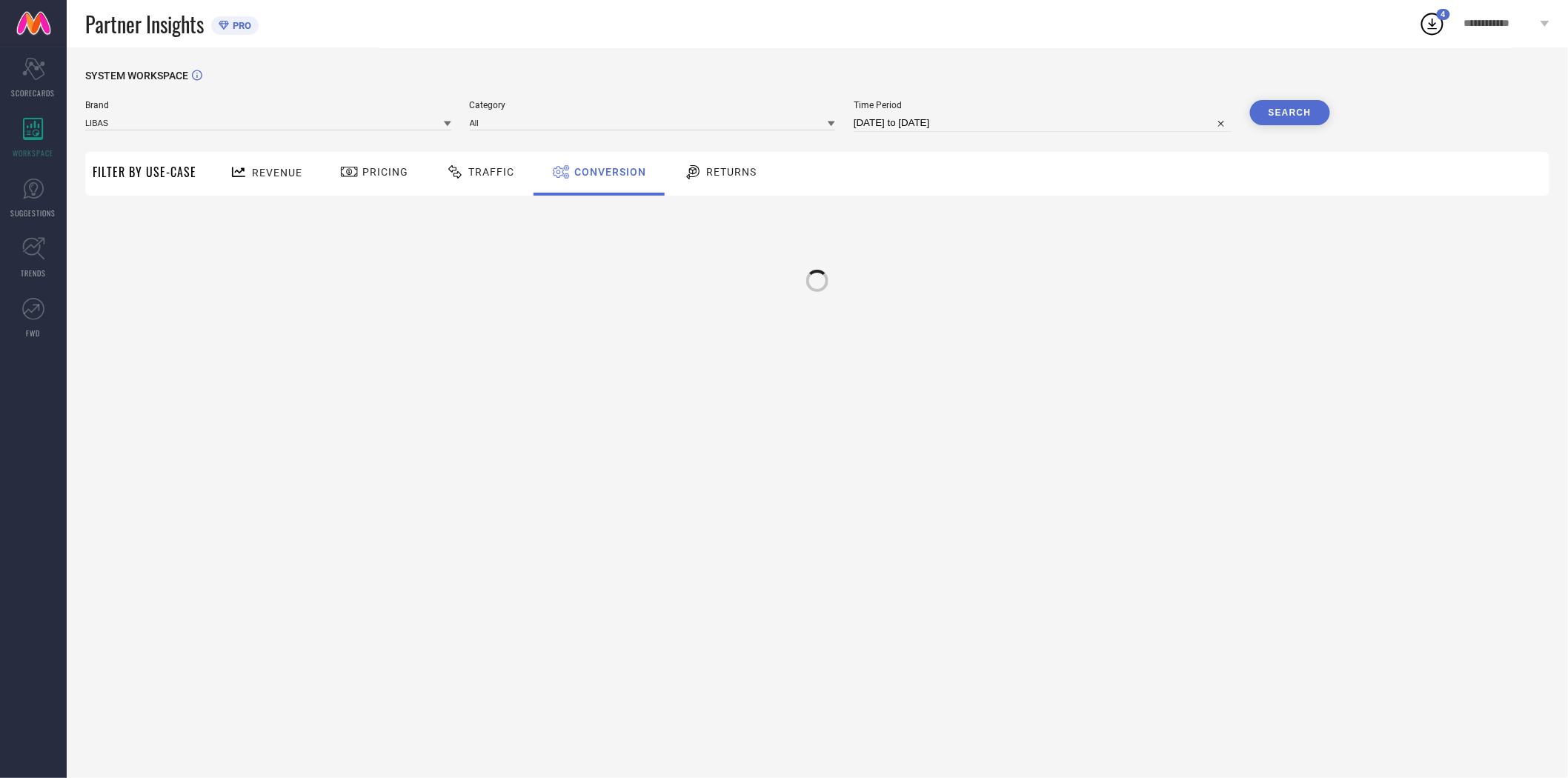
click at [1088, 70] on div "SYSTEM WORKSPACE" at bounding box center [817, 85] width 1464 height 30
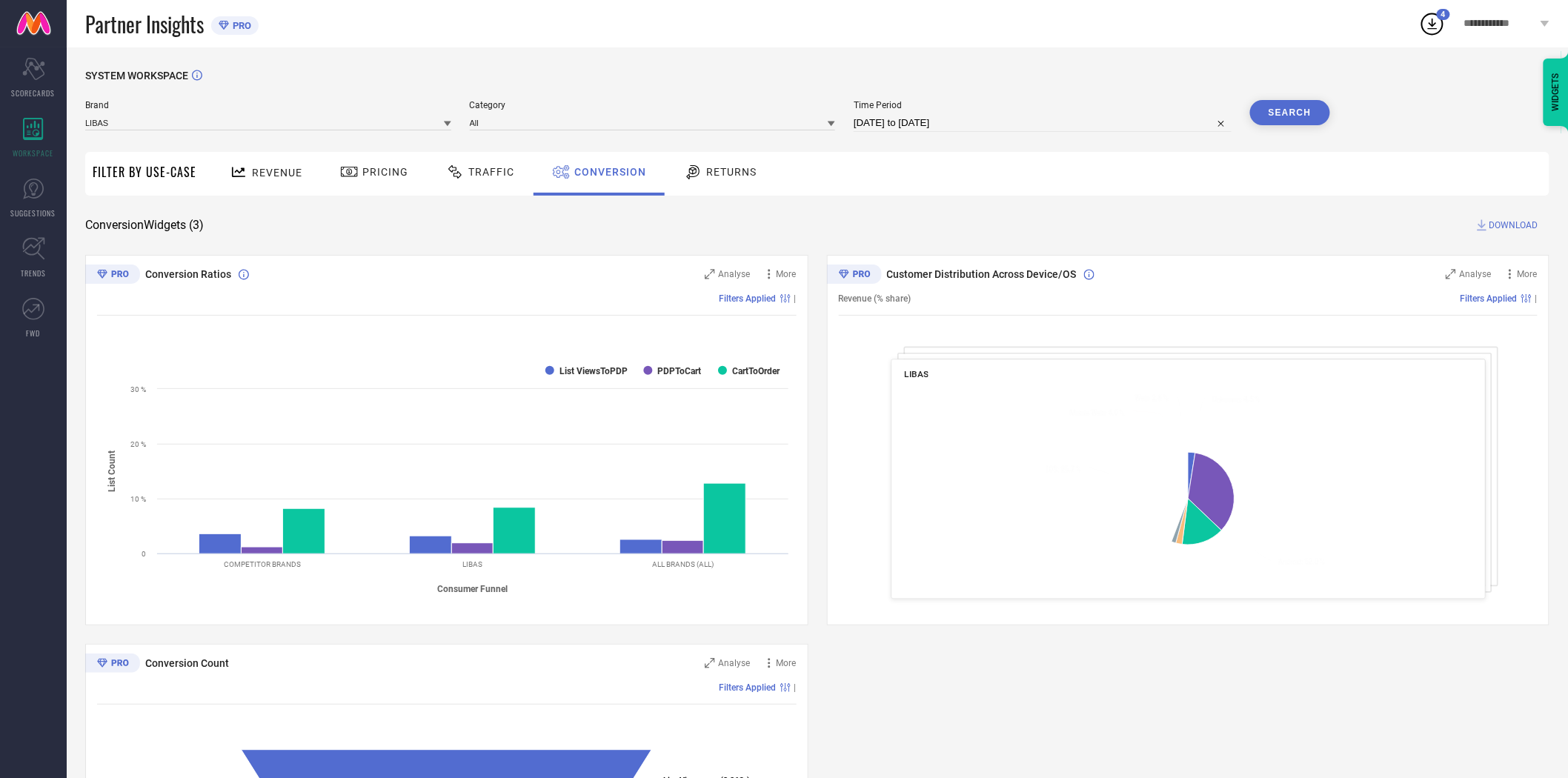
click at [1516, 224] on span "DOWNLOAD" at bounding box center [1513, 225] width 49 height 15
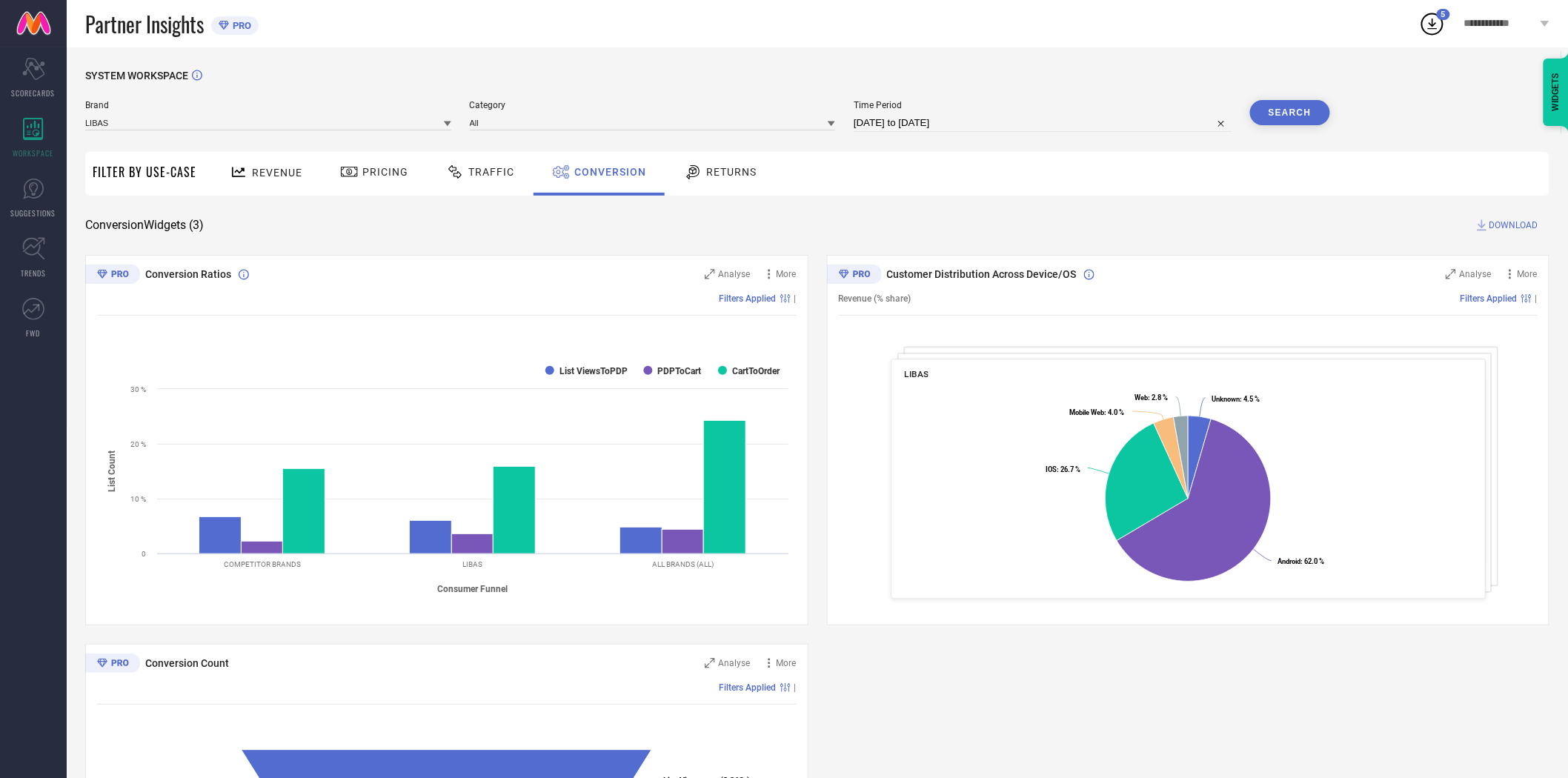
click at [1004, 121] on input "[DATE] to [DATE]" at bounding box center [1043, 123] width 378 height 18
select select "8"
select select "2025"
select select "9"
select select "2025"
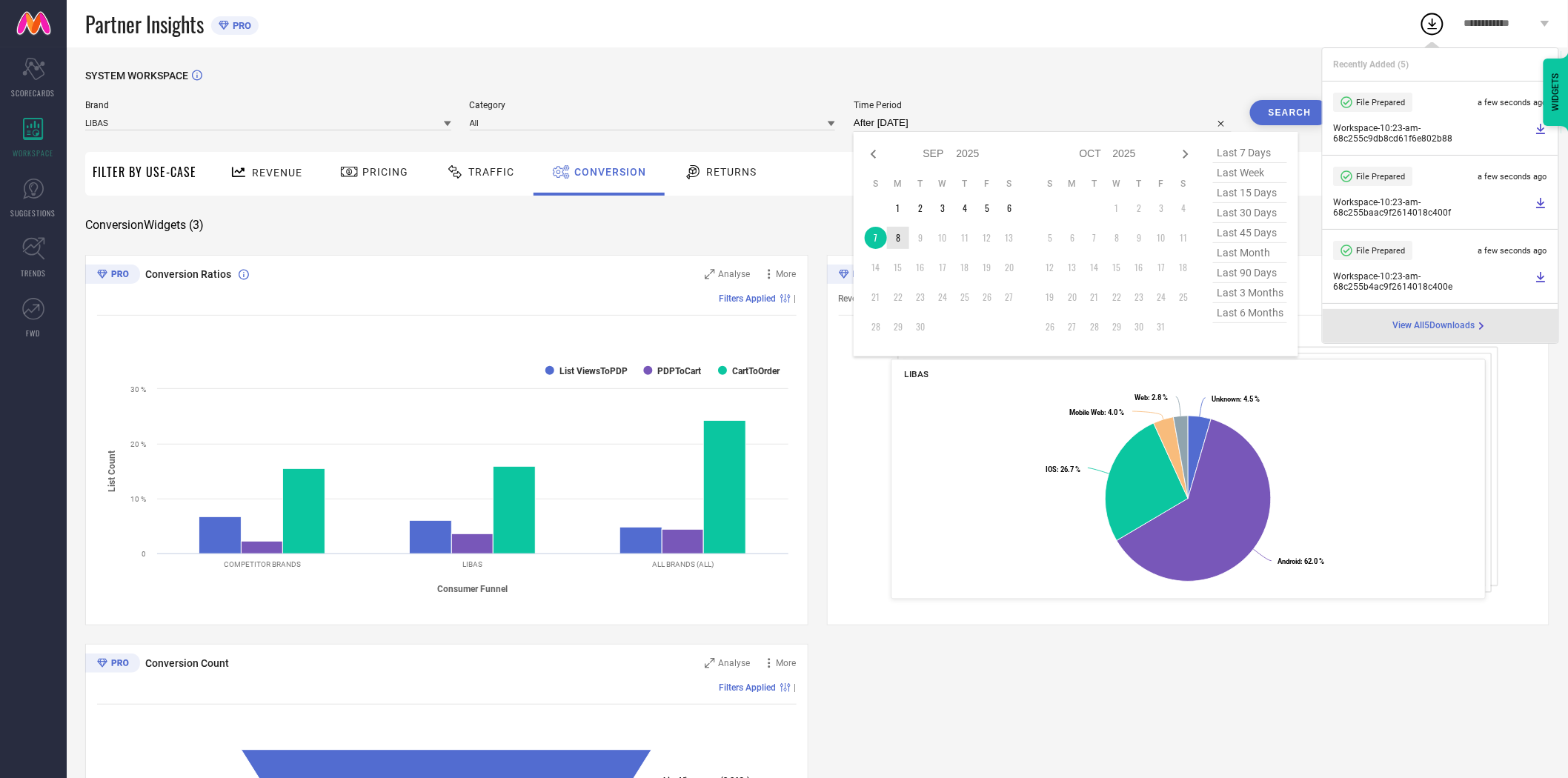
click at [897, 241] on td "8" at bounding box center [897, 237] width 22 height 22
type input "[DATE] to [DATE]"
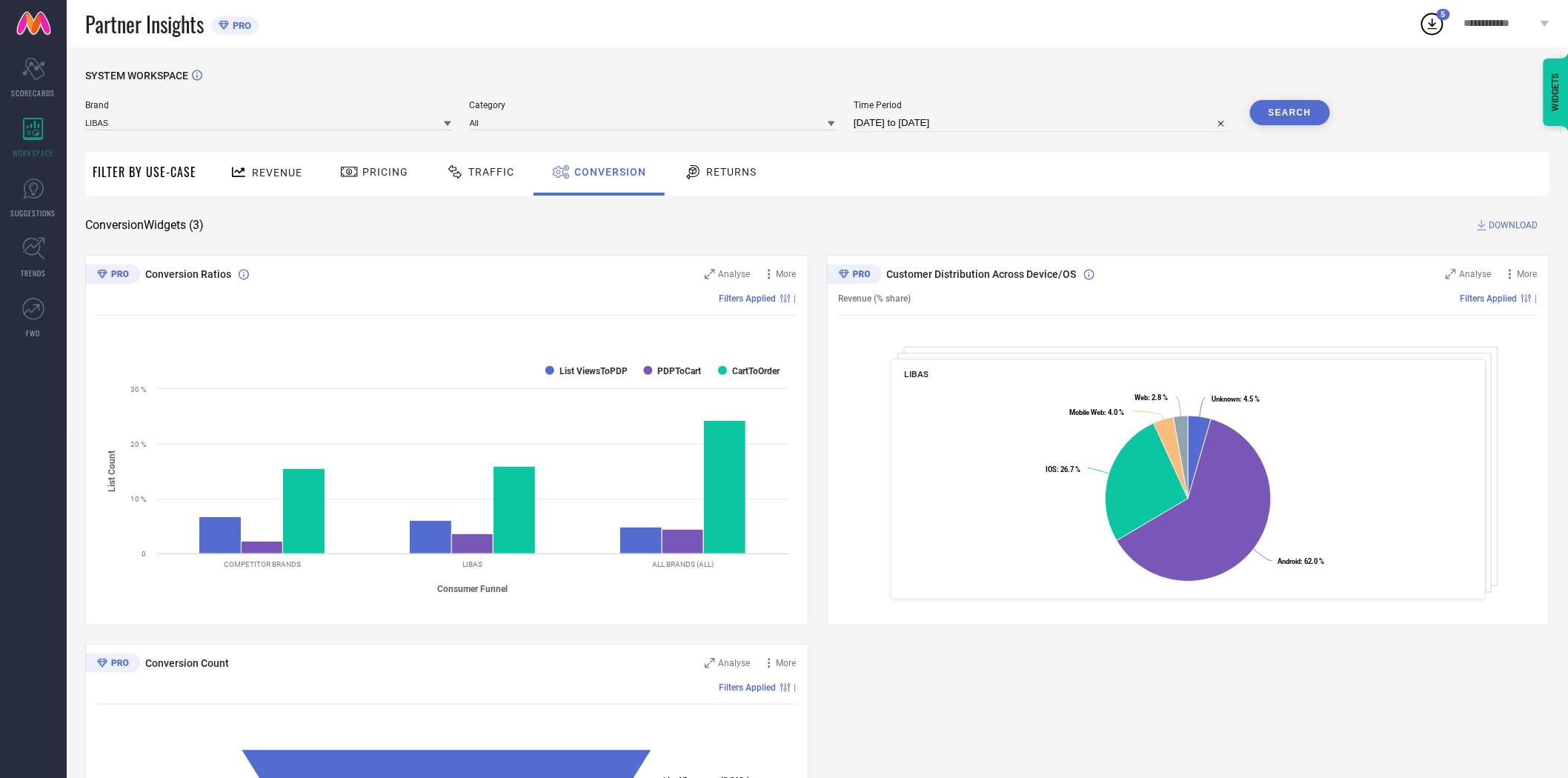
click at [1295, 106] on button "Search" at bounding box center [1290, 113] width 80 height 25
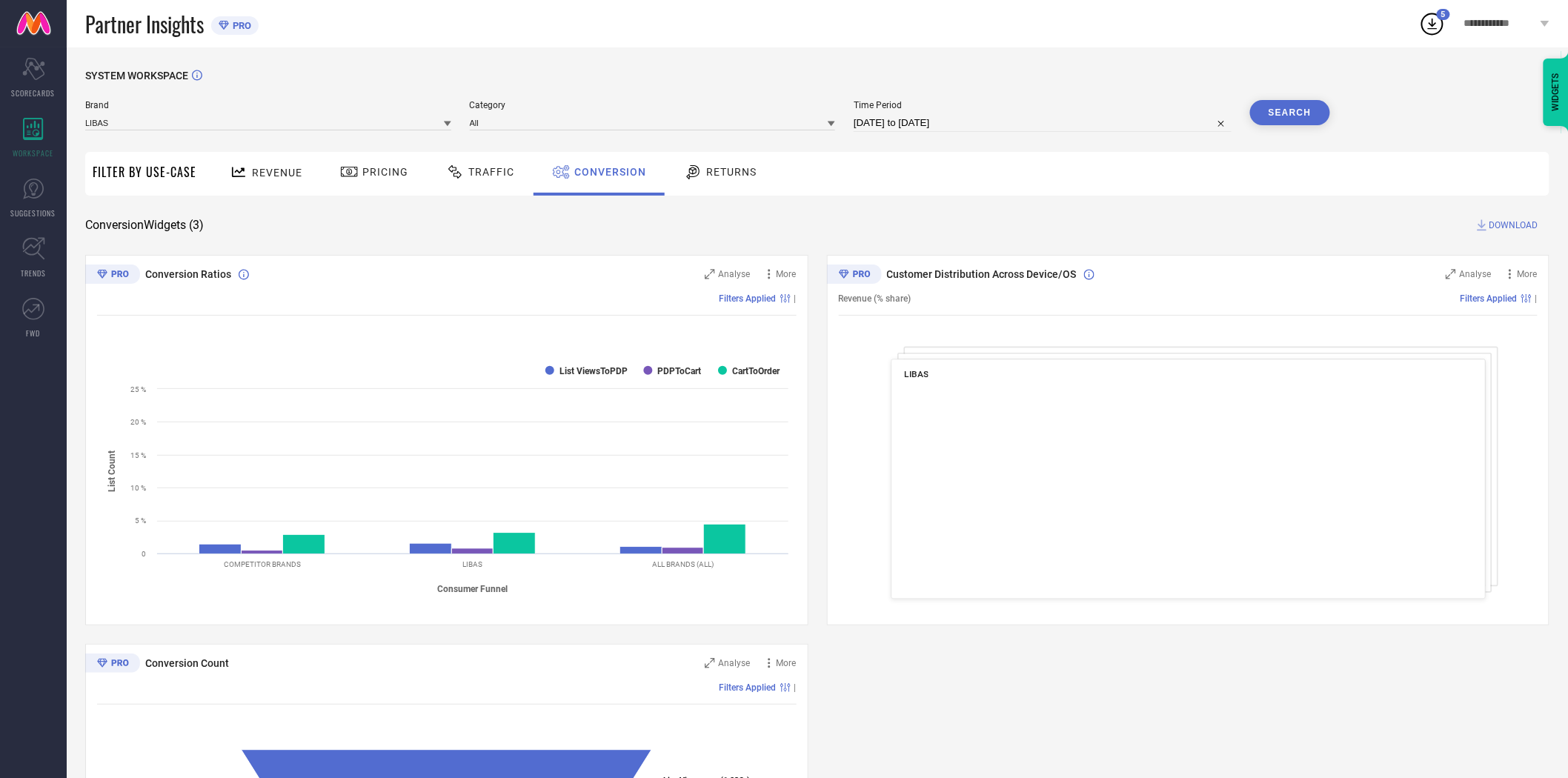
click at [1198, 170] on div "Revenue Pricing Traffic Conversion Returns" at bounding box center [876, 173] width 1346 height 43
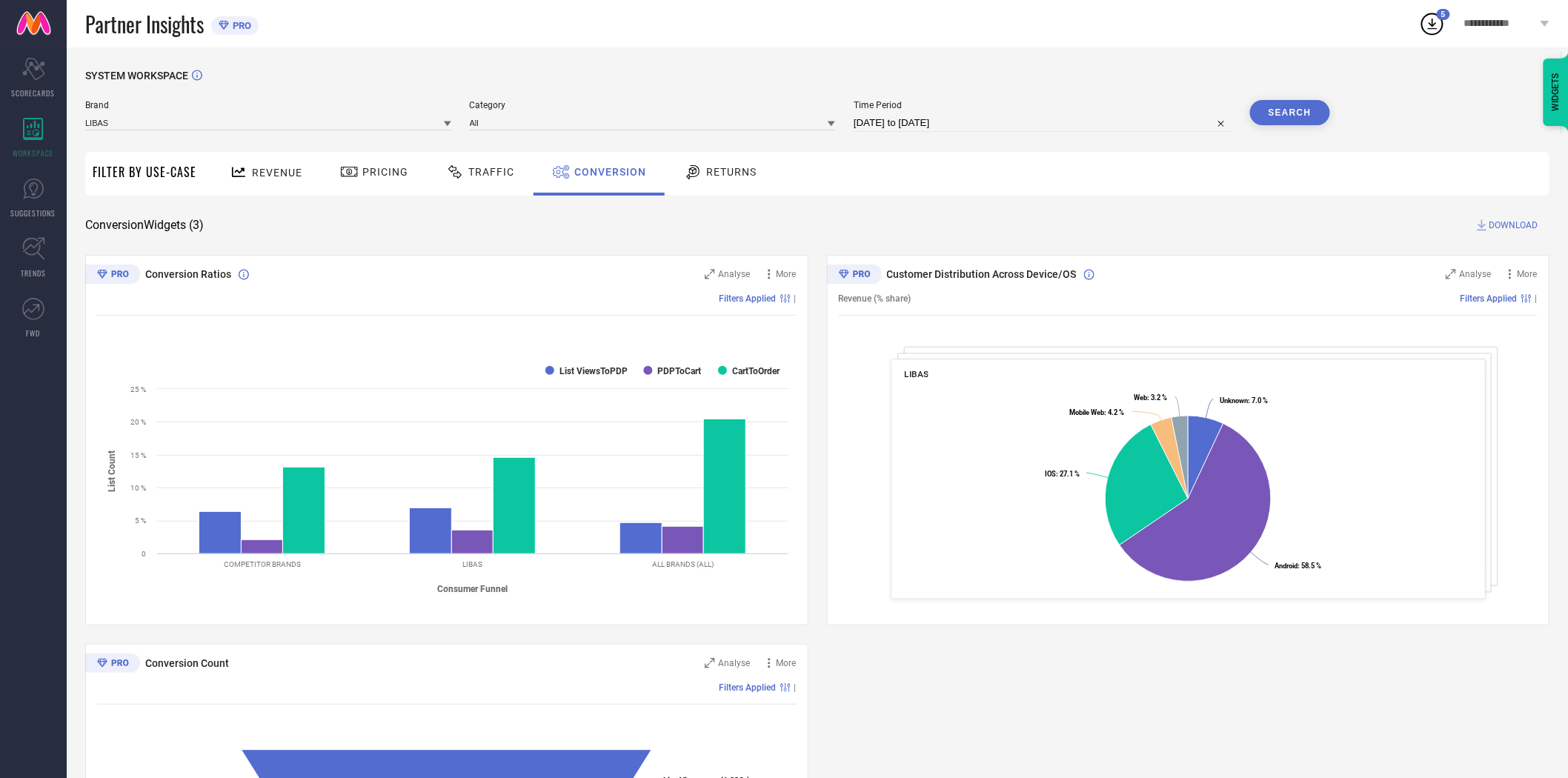
click at [1520, 220] on span "DOWNLOAD" at bounding box center [1513, 225] width 49 height 15
click at [1026, 203] on div "SYSTEM WORKSPACE Brand LIBAS Category All Time Period [DATE] to [DATE] Search F…" at bounding box center [817, 542] width 1464 height 945
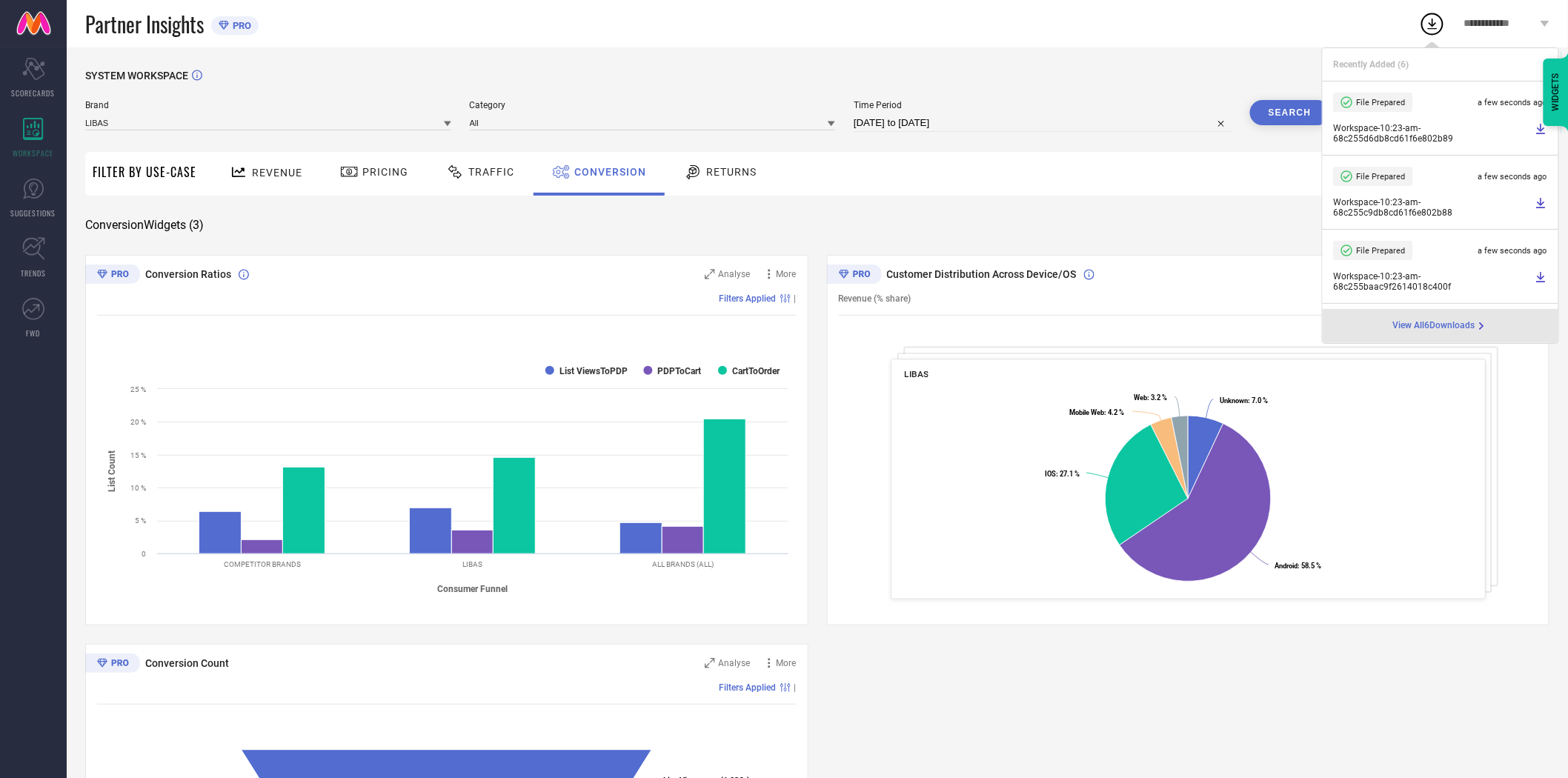
click at [446, 121] on icon at bounding box center [447, 124] width 7 height 7
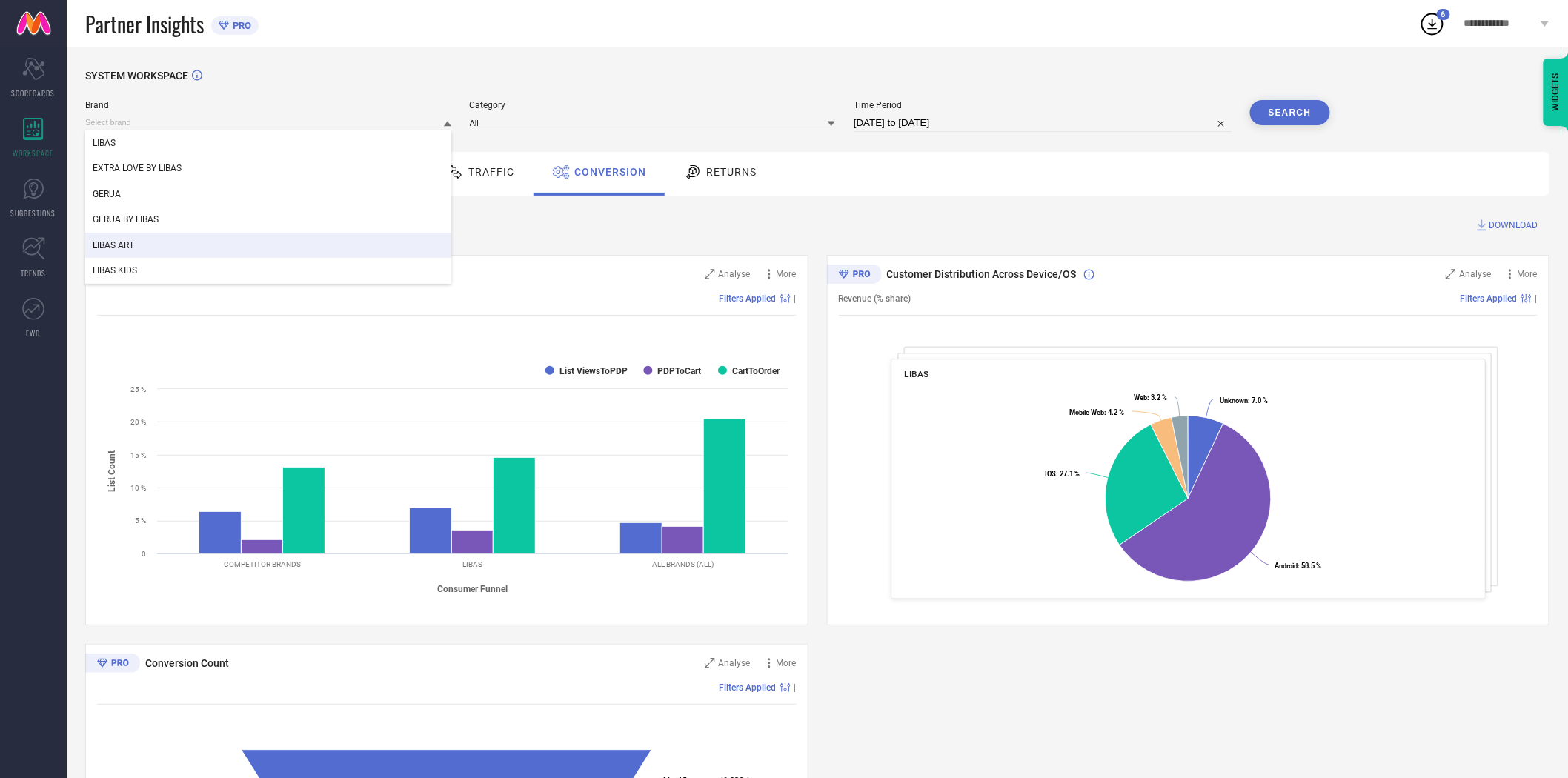
click at [322, 253] on div "LIBAS ART" at bounding box center [268, 245] width 366 height 25
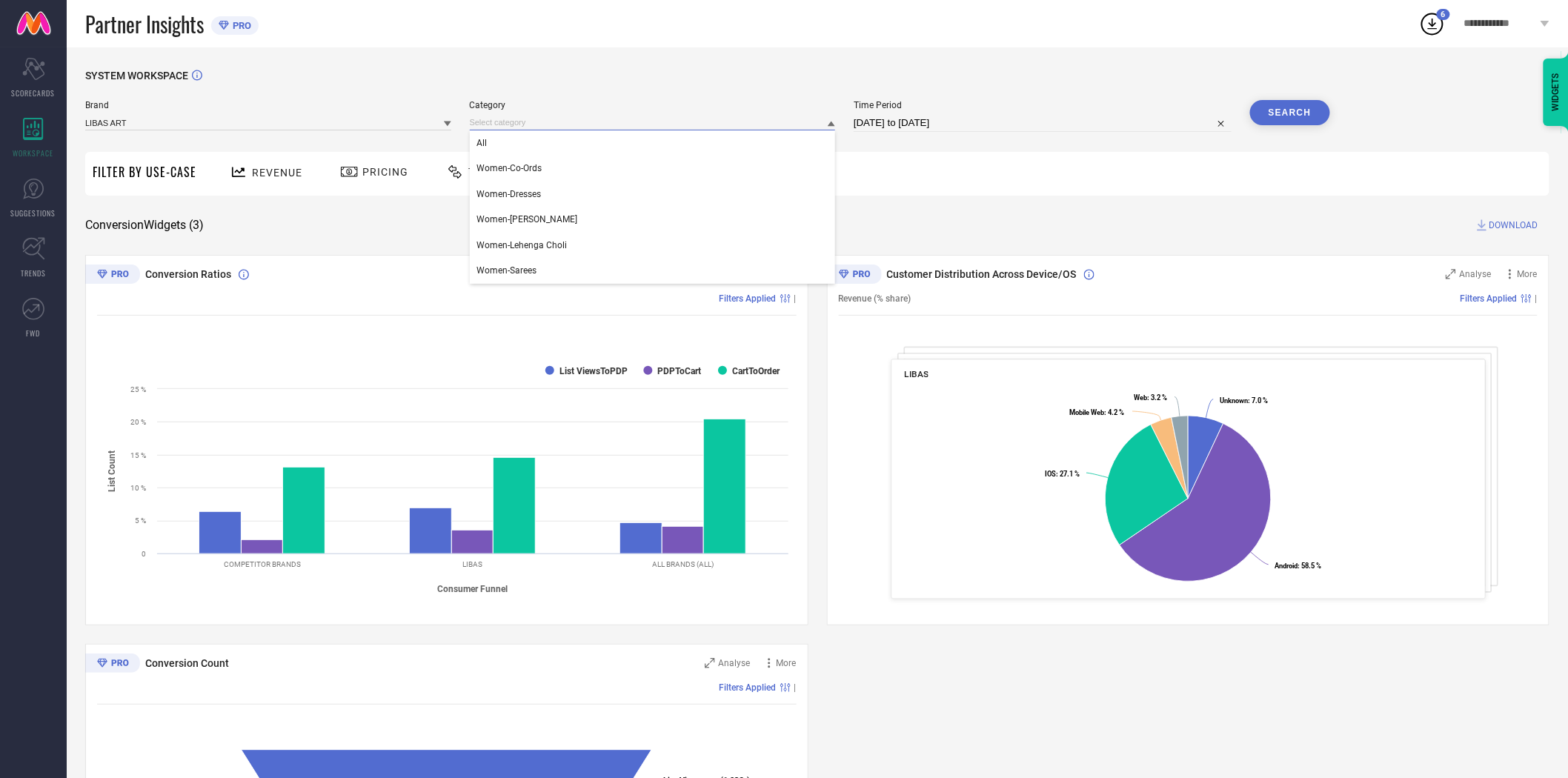
click at [575, 121] on input at bounding box center [652, 123] width 366 height 16
drag, startPoint x: 562, startPoint y: 142, endPoint x: 573, endPoint y: 143, distance: 11.0
click at [561, 143] on div "All" at bounding box center [652, 143] width 366 height 25
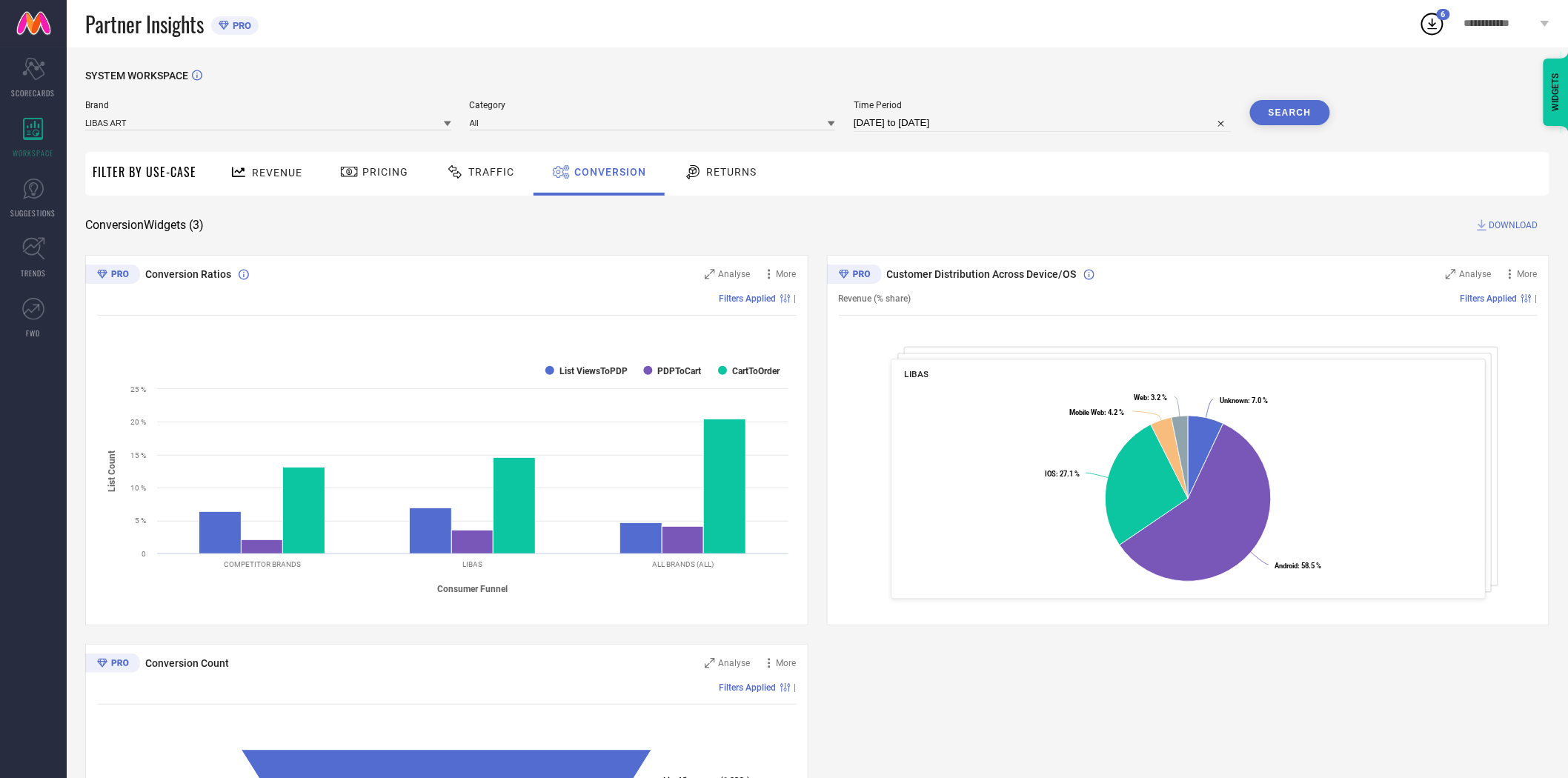
click at [1305, 119] on button "Search" at bounding box center [1290, 113] width 80 height 25
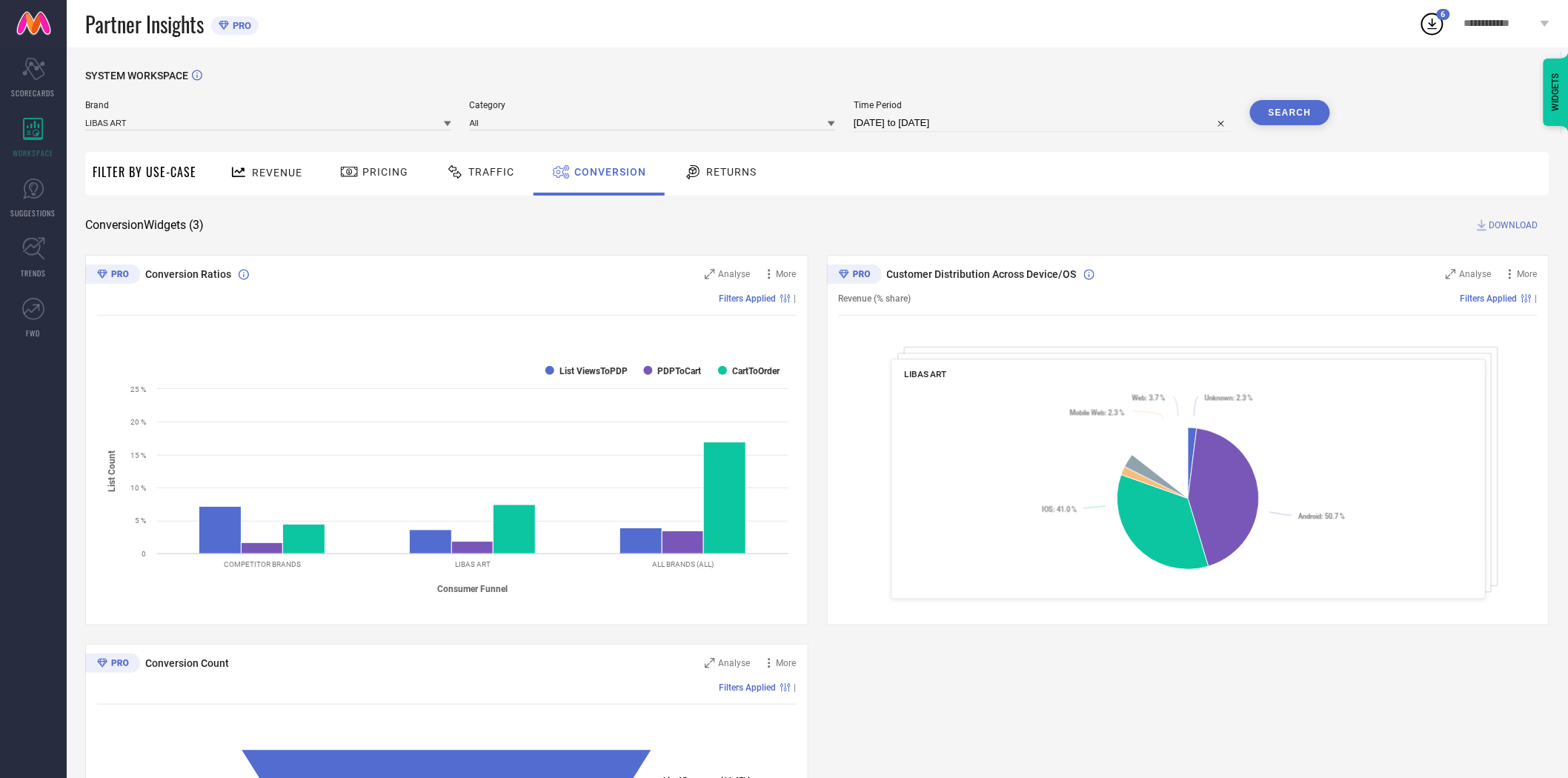
click at [1521, 225] on span "DOWNLOAD" at bounding box center [1513, 225] width 49 height 15
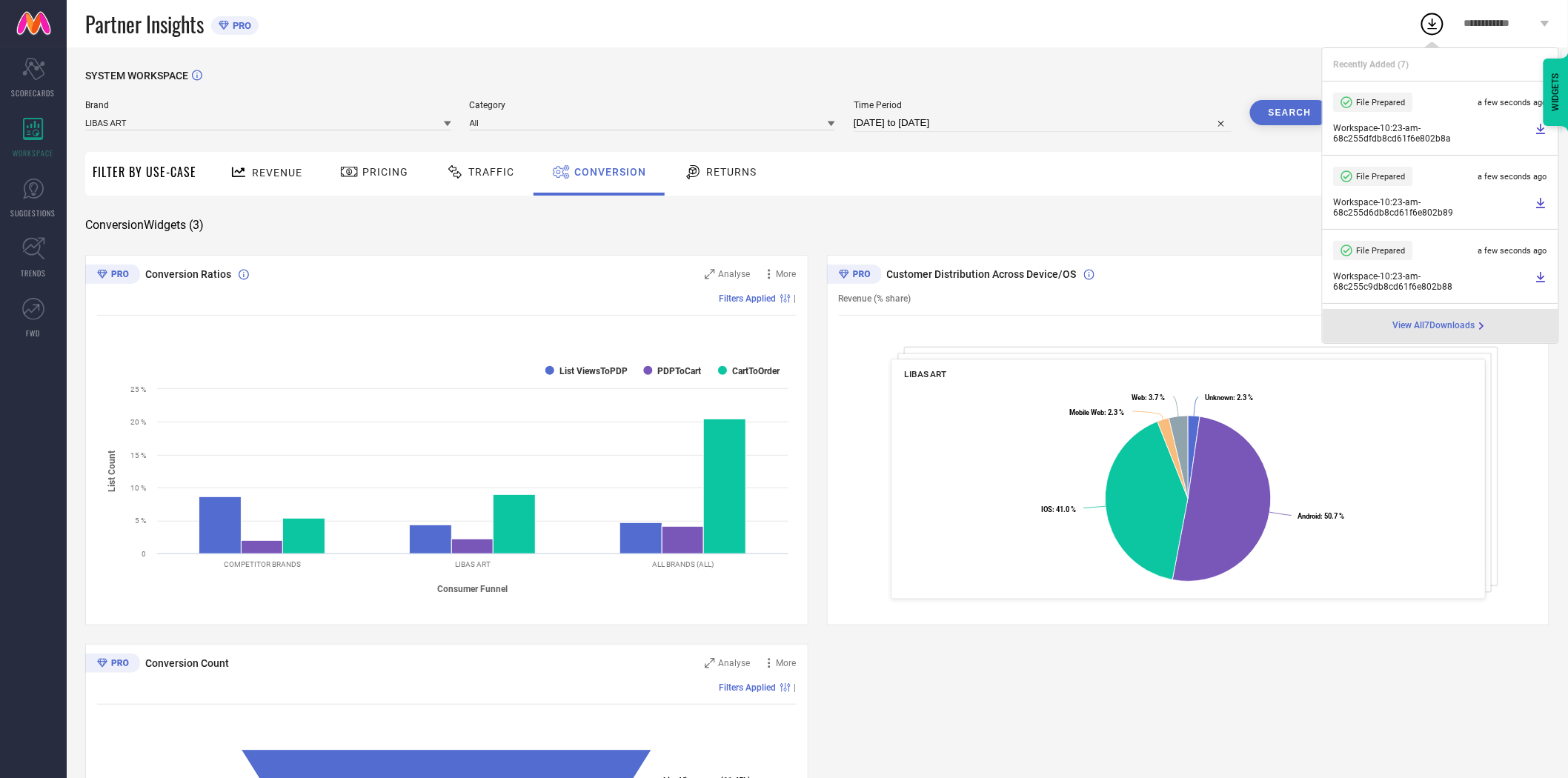
click at [1013, 125] on input "[DATE] to [DATE]" at bounding box center [1043, 123] width 378 height 18
select select "8"
select select "2025"
select select "9"
select select "2025"
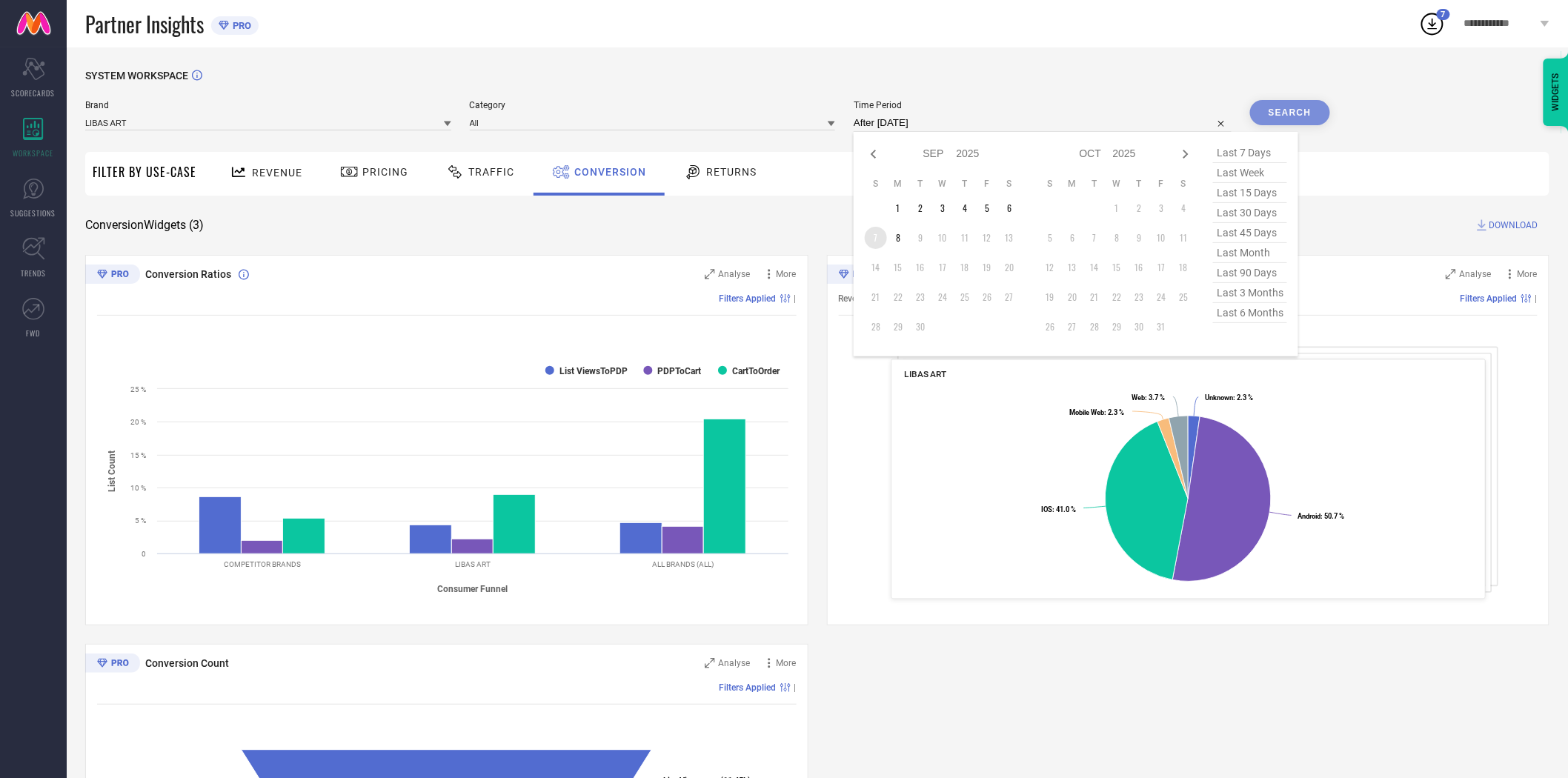
click at [870, 239] on td "7" at bounding box center [875, 237] width 22 height 22
type input "[DATE] to [DATE]"
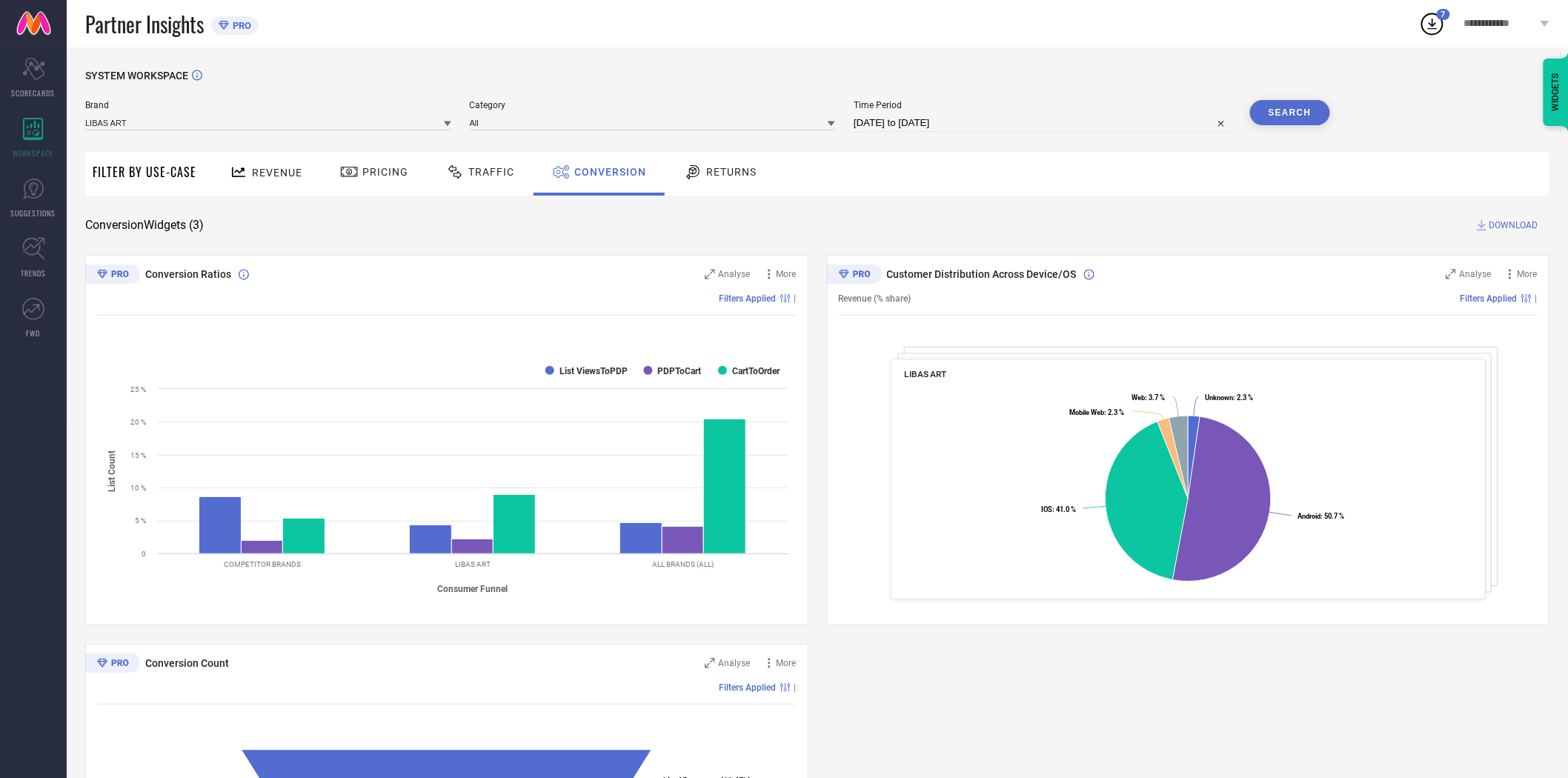
click at [930, 191] on div "Revenue Pricing Traffic Conversion Returns" at bounding box center [876, 173] width 1346 height 43
click at [1285, 106] on button "Search" at bounding box center [1290, 113] width 80 height 25
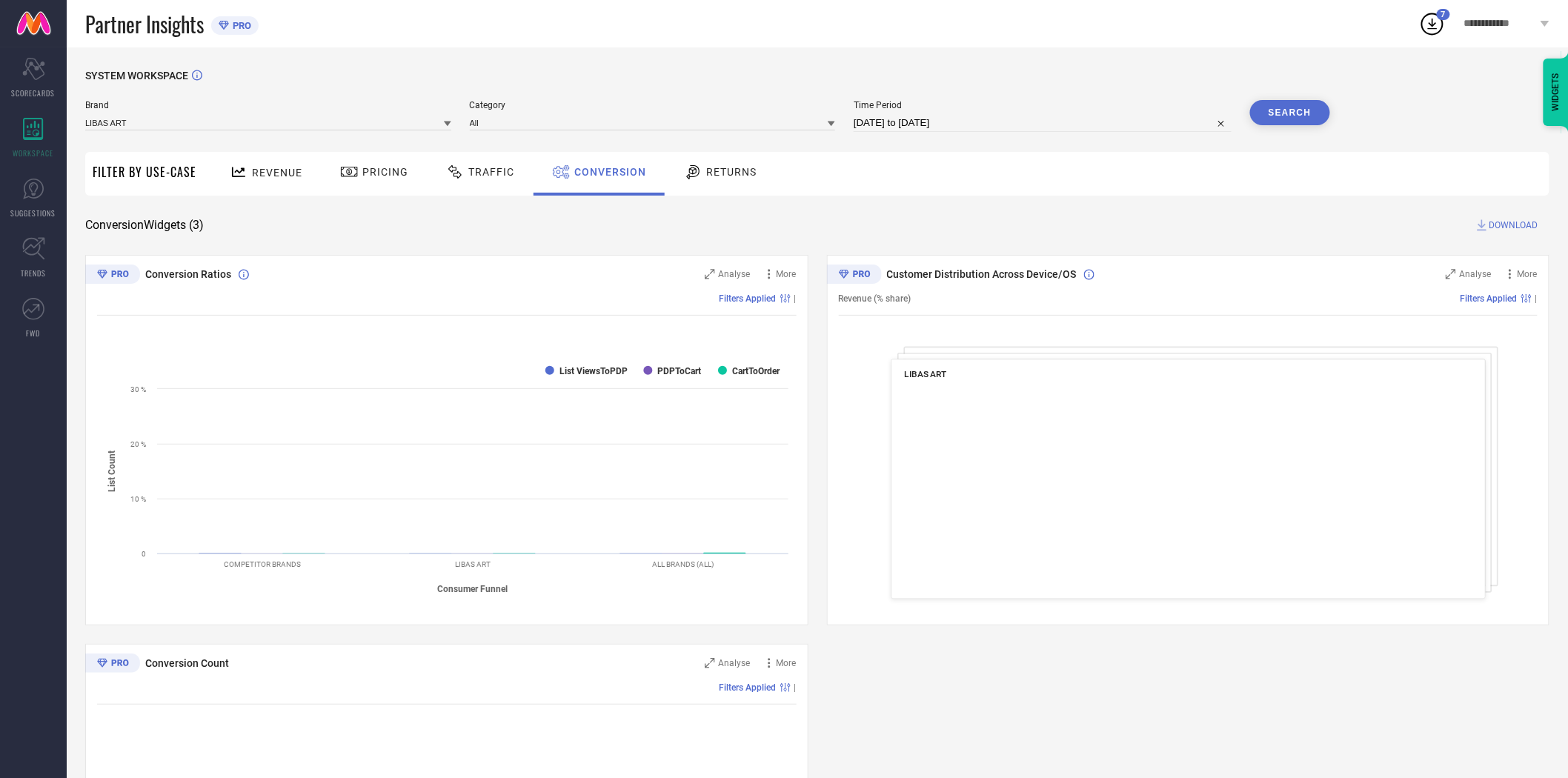
click at [1036, 197] on div "SYSTEM WORKSPACE Brand LIBAS ART Category All Time Period [DATE] to [DATE] Sear…" at bounding box center [817, 542] width 1464 height 945
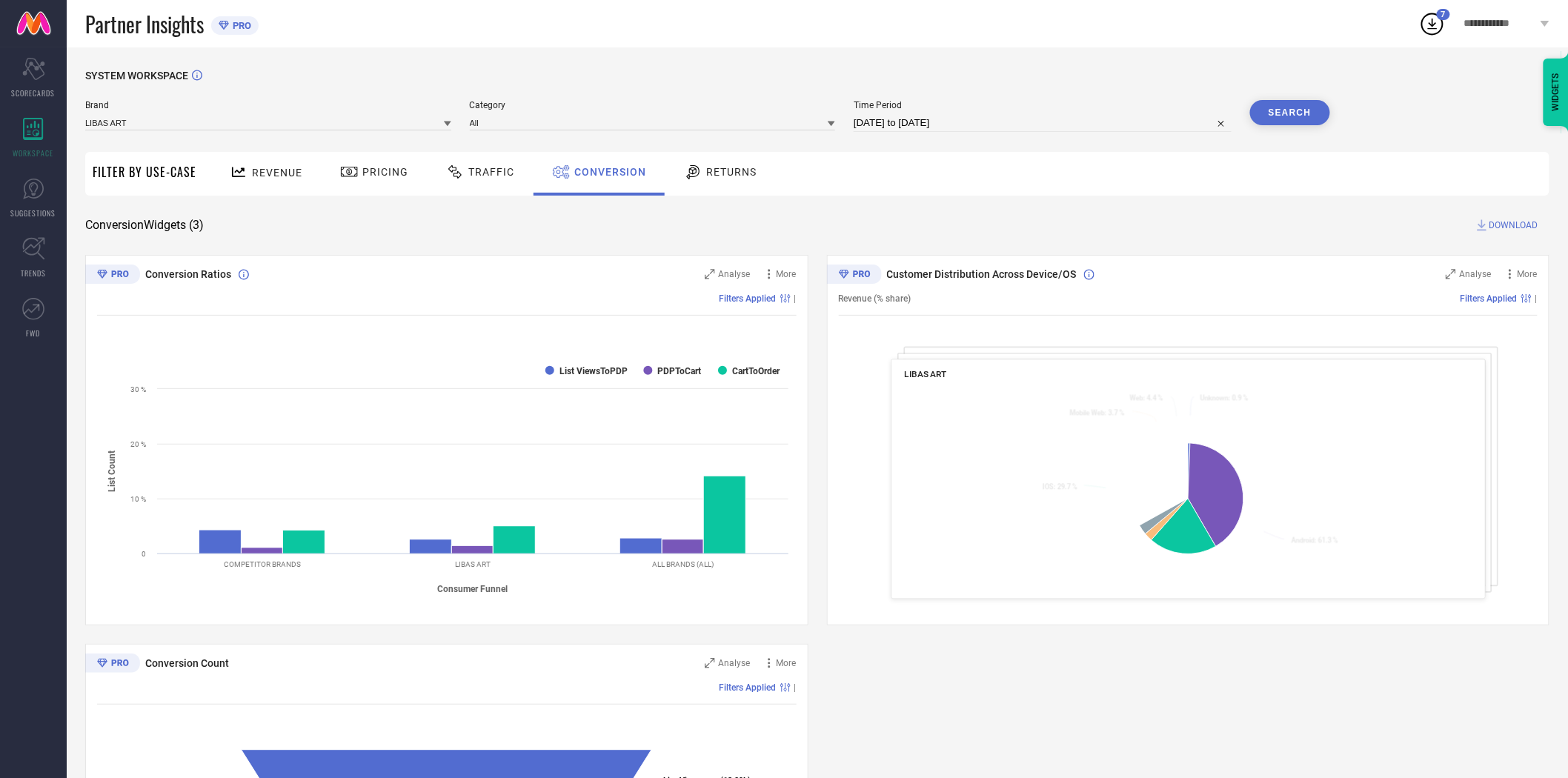
click at [1507, 225] on span "DOWNLOAD" at bounding box center [1513, 225] width 49 height 15
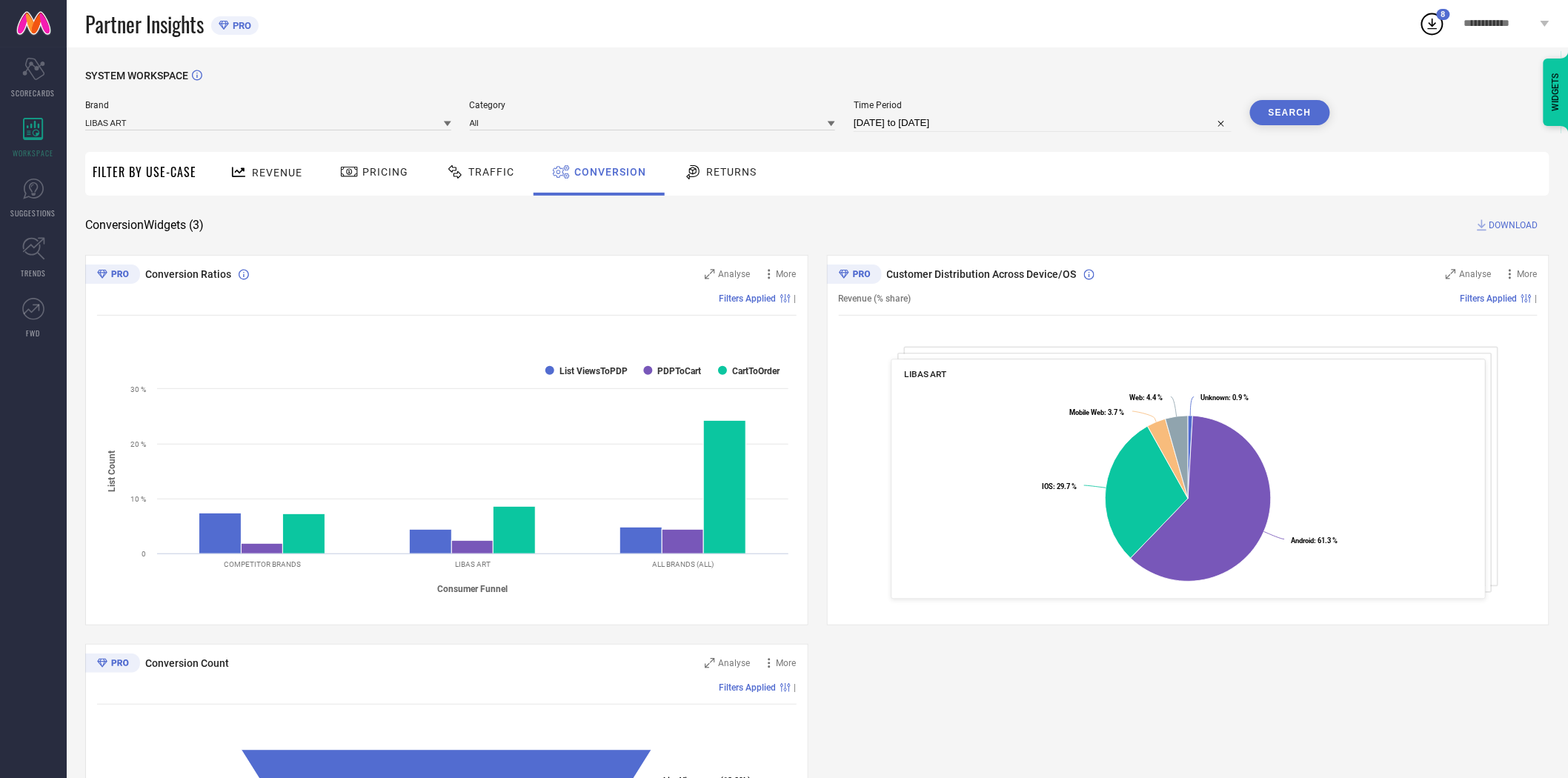
click at [445, 125] on icon at bounding box center [447, 124] width 7 height 7
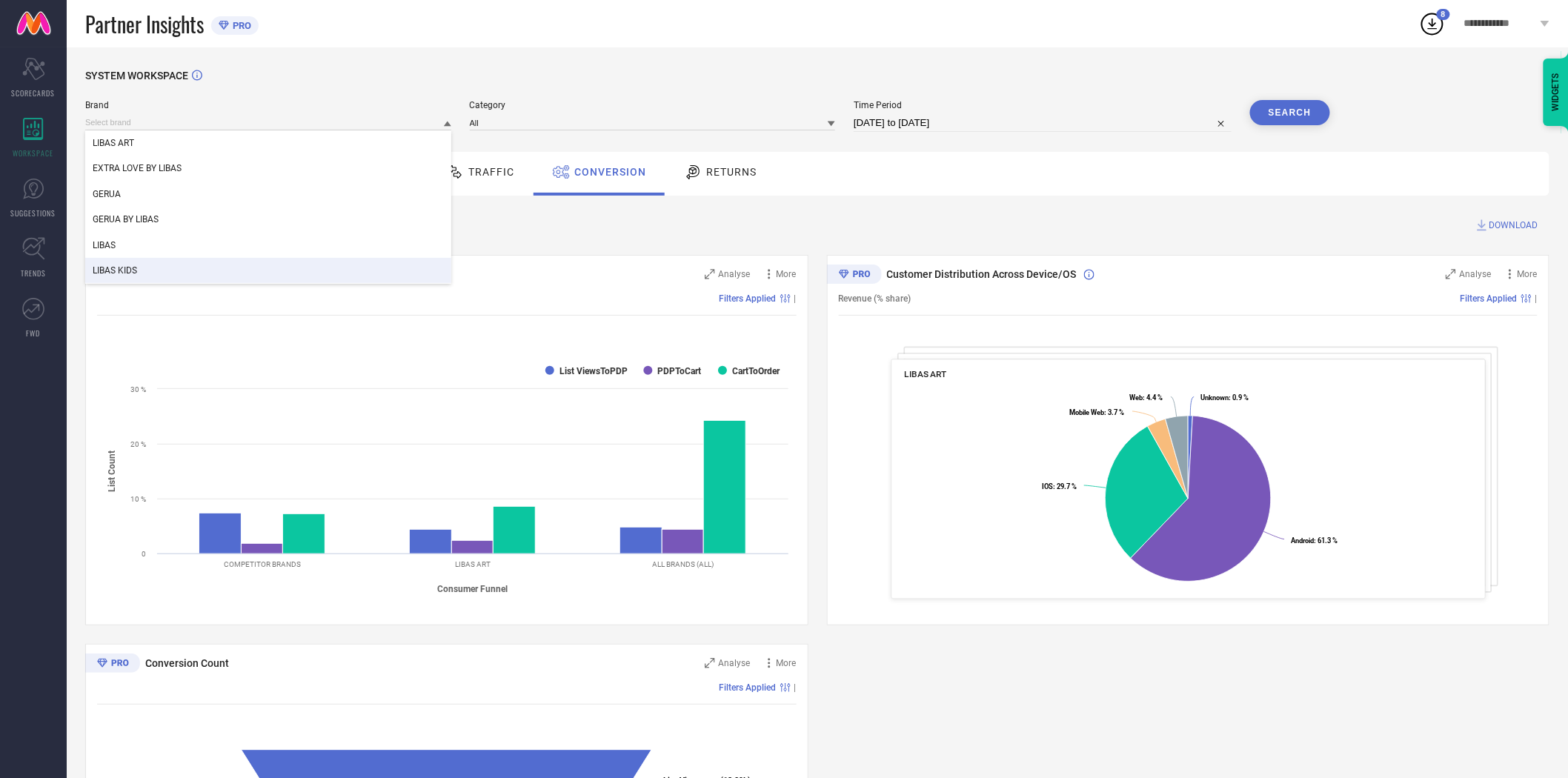
click at [293, 265] on div "LIBAS KIDS" at bounding box center [268, 270] width 366 height 25
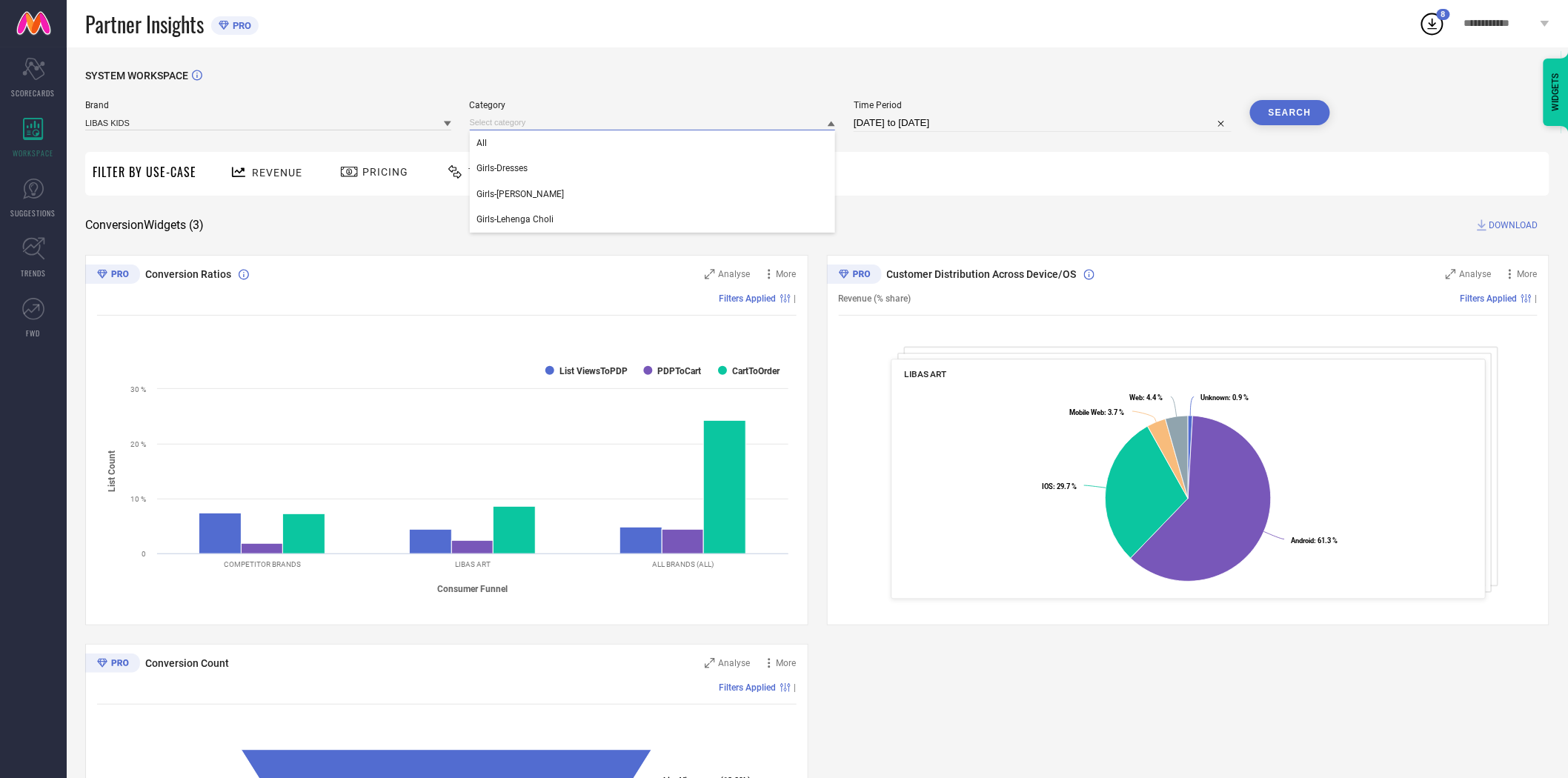
click at [531, 129] on input at bounding box center [652, 123] width 366 height 16
click at [533, 153] on div "All" at bounding box center [652, 143] width 366 height 25
click at [1292, 102] on button "Search" at bounding box center [1290, 113] width 80 height 25
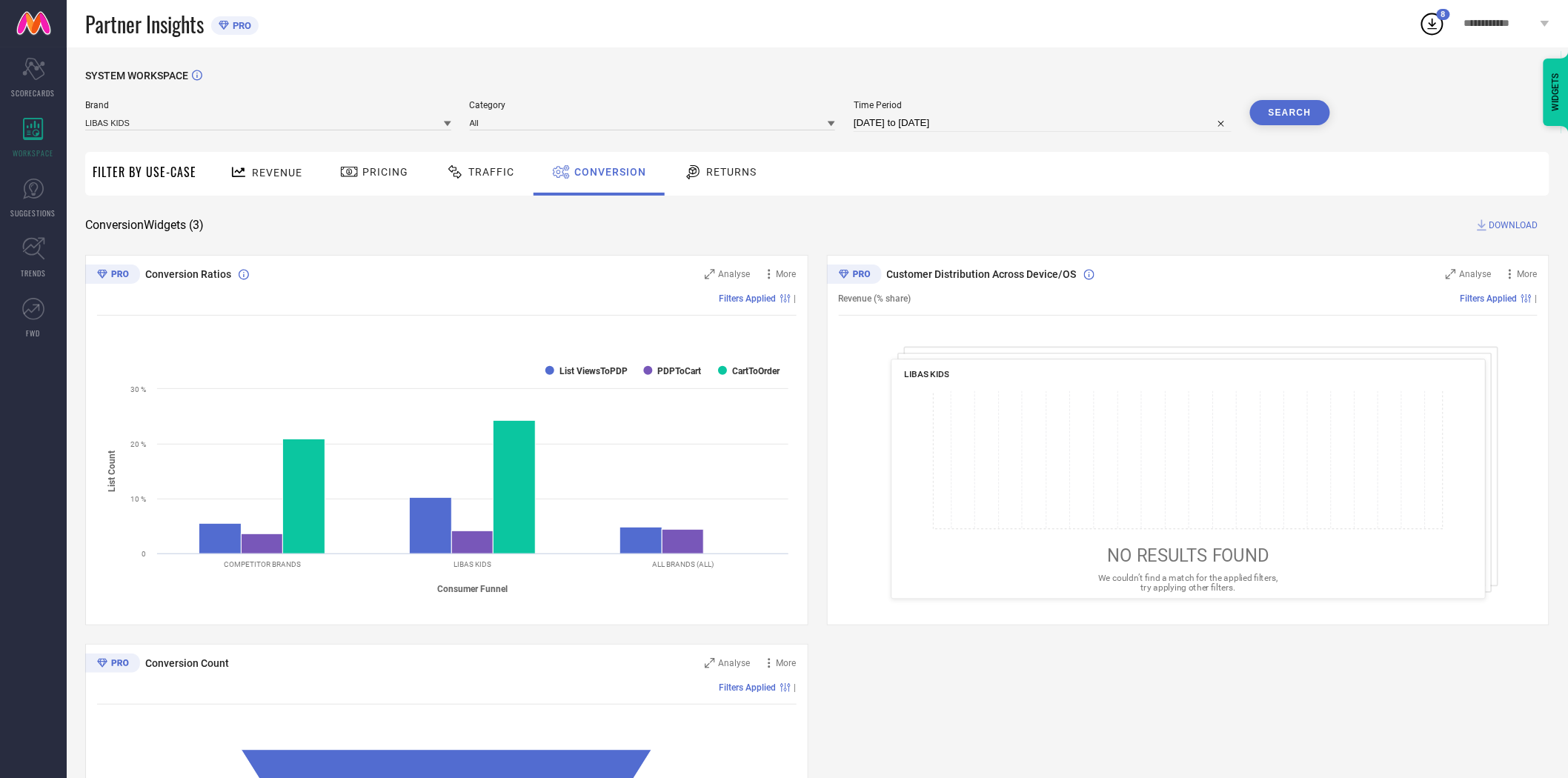
click at [1143, 167] on div "Revenue Pricing Traffic Conversion Returns" at bounding box center [876, 173] width 1346 height 43
click at [1505, 222] on span "DOWNLOAD" at bounding box center [1513, 225] width 49 height 15
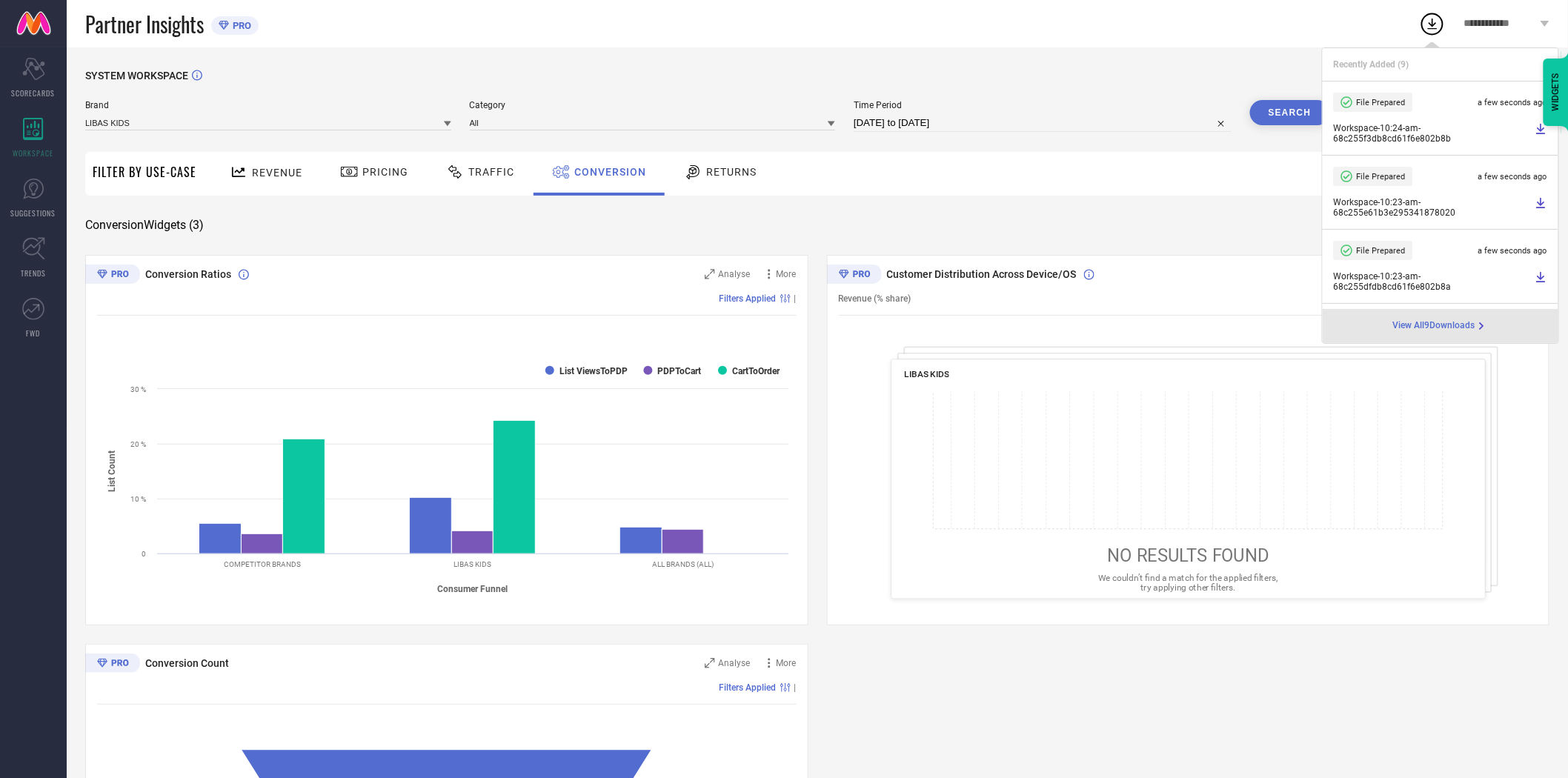
click at [1115, 89] on div "SYSTEM WORKSPACE" at bounding box center [817, 85] width 1464 height 30
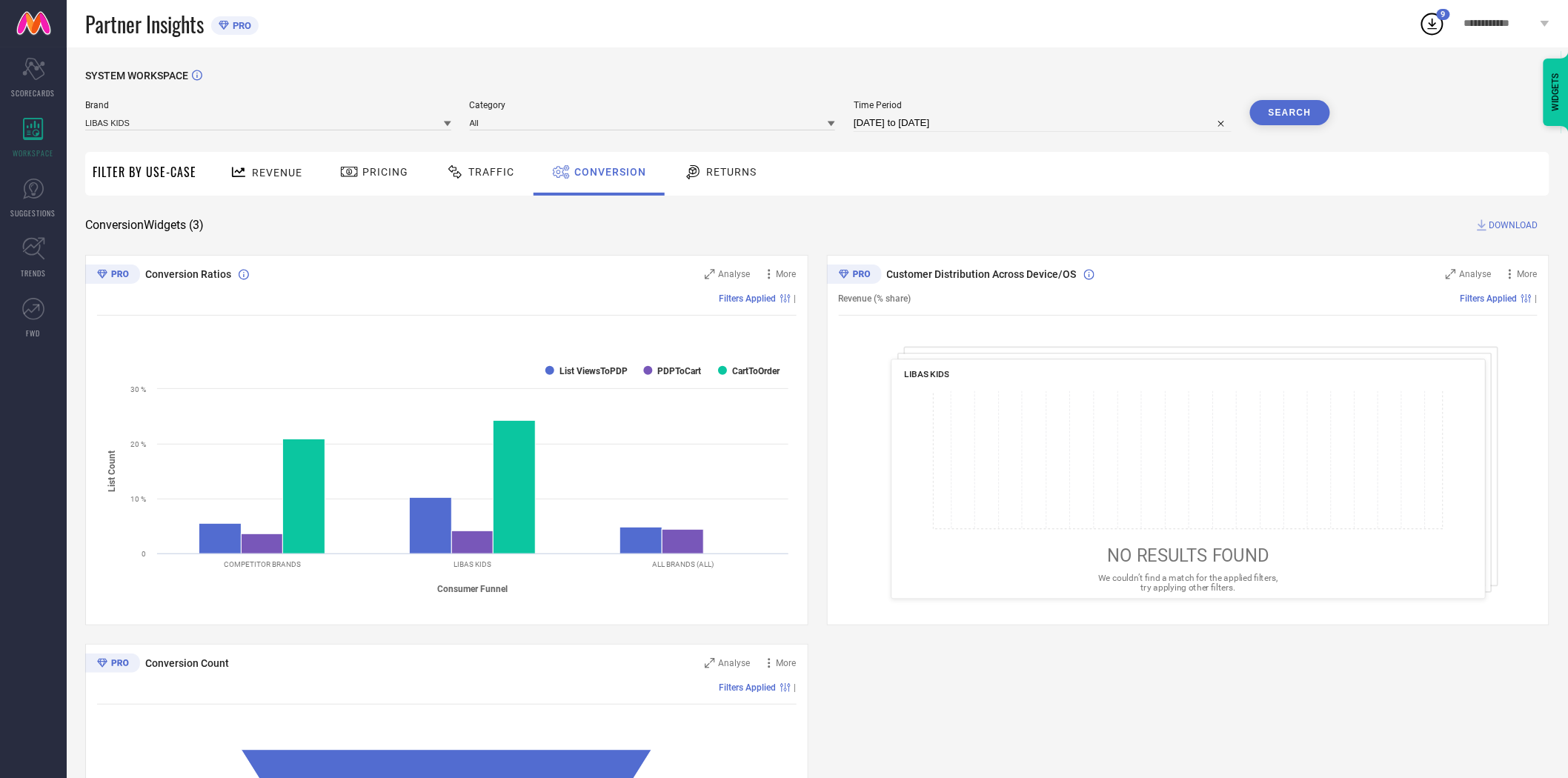
click at [1022, 127] on input "[DATE] to [DATE]" at bounding box center [1043, 123] width 378 height 18
select select "8"
select select "2025"
select select "9"
select select "2025"
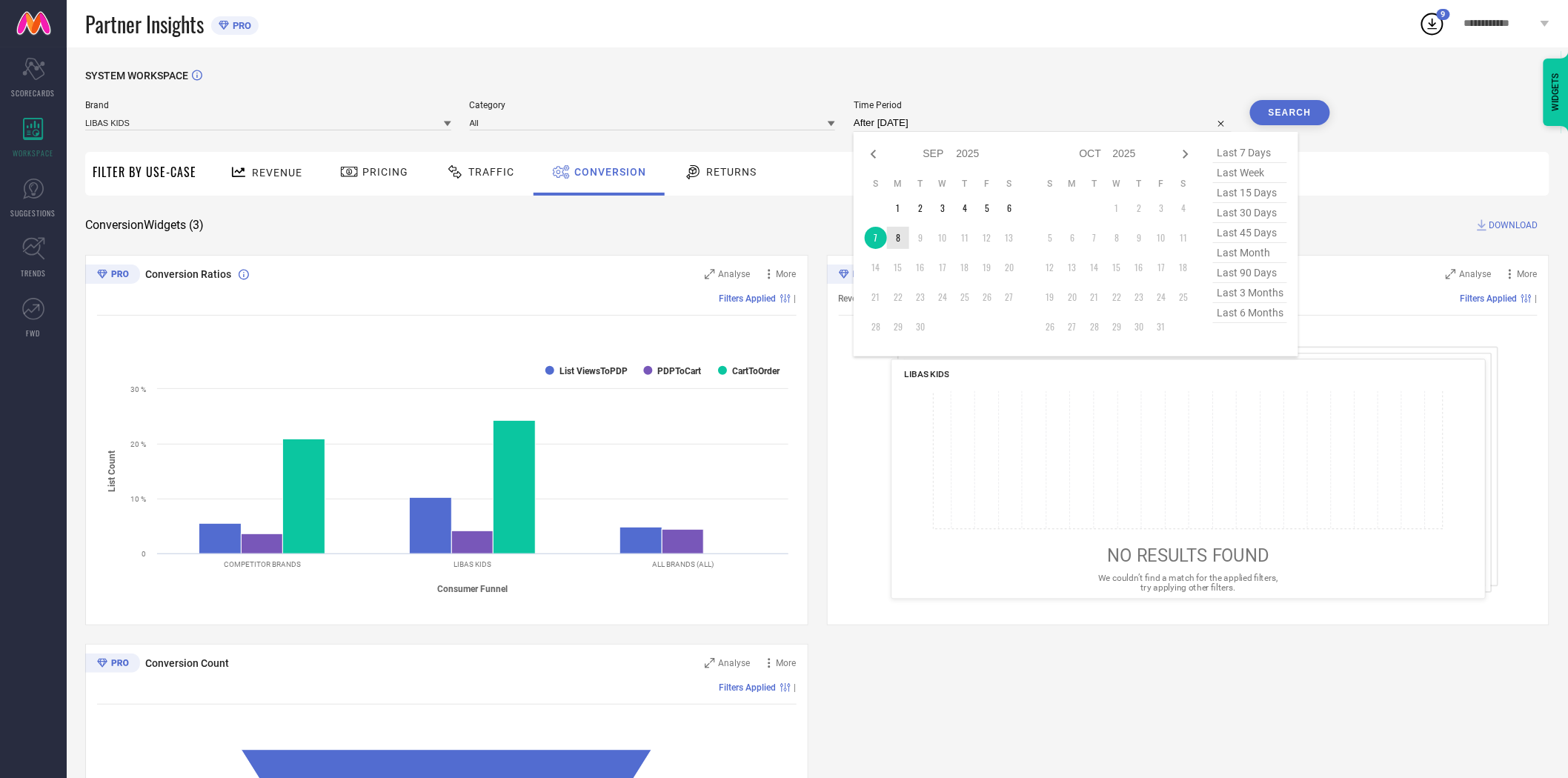
click at [890, 239] on td "8" at bounding box center [897, 237] width 22 height 22
type input "[DATE] to [DATE]"
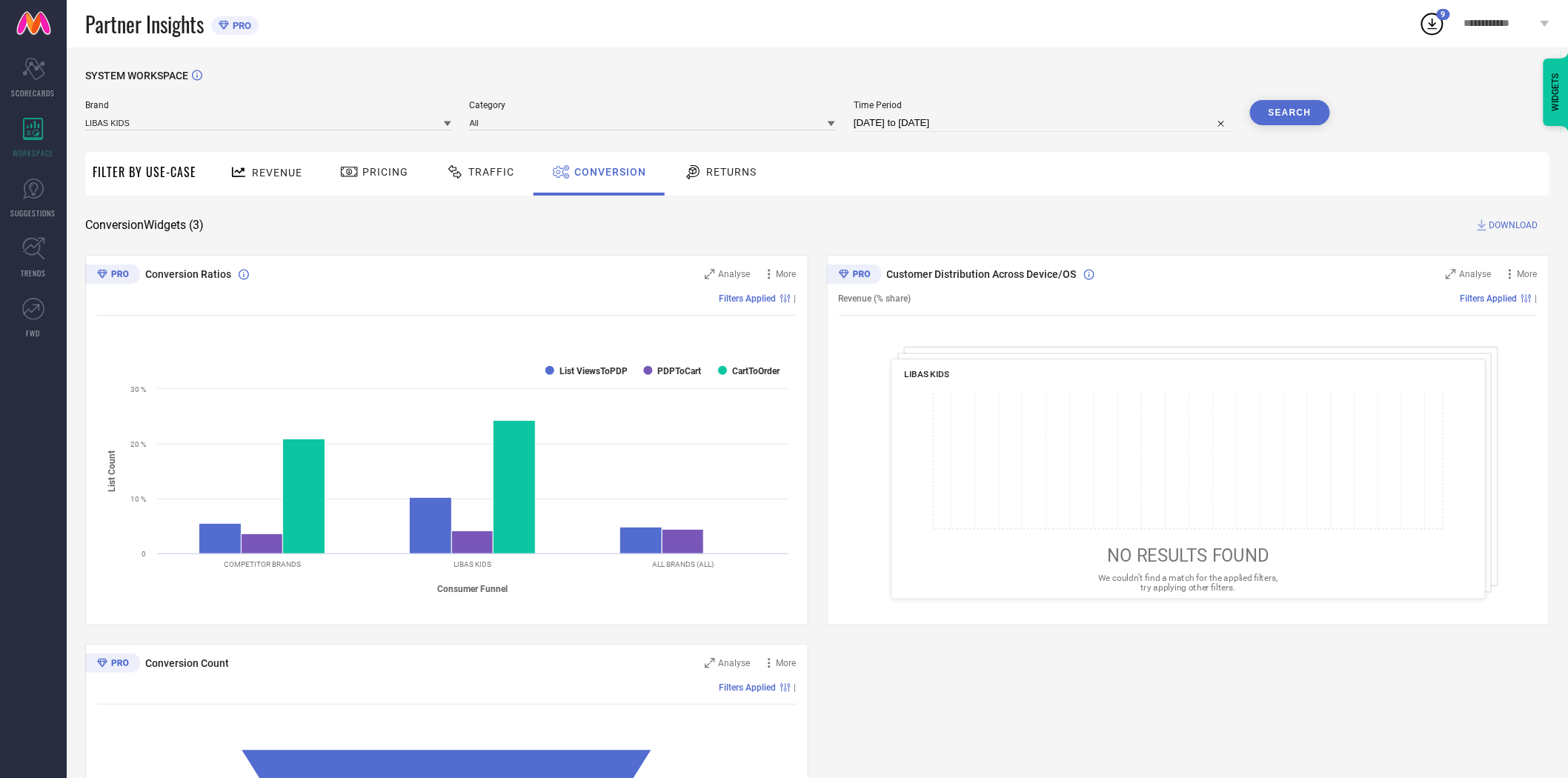
drag, startPoint x: 1031, startPoint y: 198, endPoint x: 1339, endPoint y: 112, distance: 319.8
click at [1040, 198] on div "SYSTEM WORKSPACE Brand LIBAS KIDS Category All Time Period [DATE] to [DATE] Sea…" at bounding box center [817, 542] width 1464 height 945
click at [1280, 112] on button "Search" at bounding box center [1290, 113] width 80 height 25
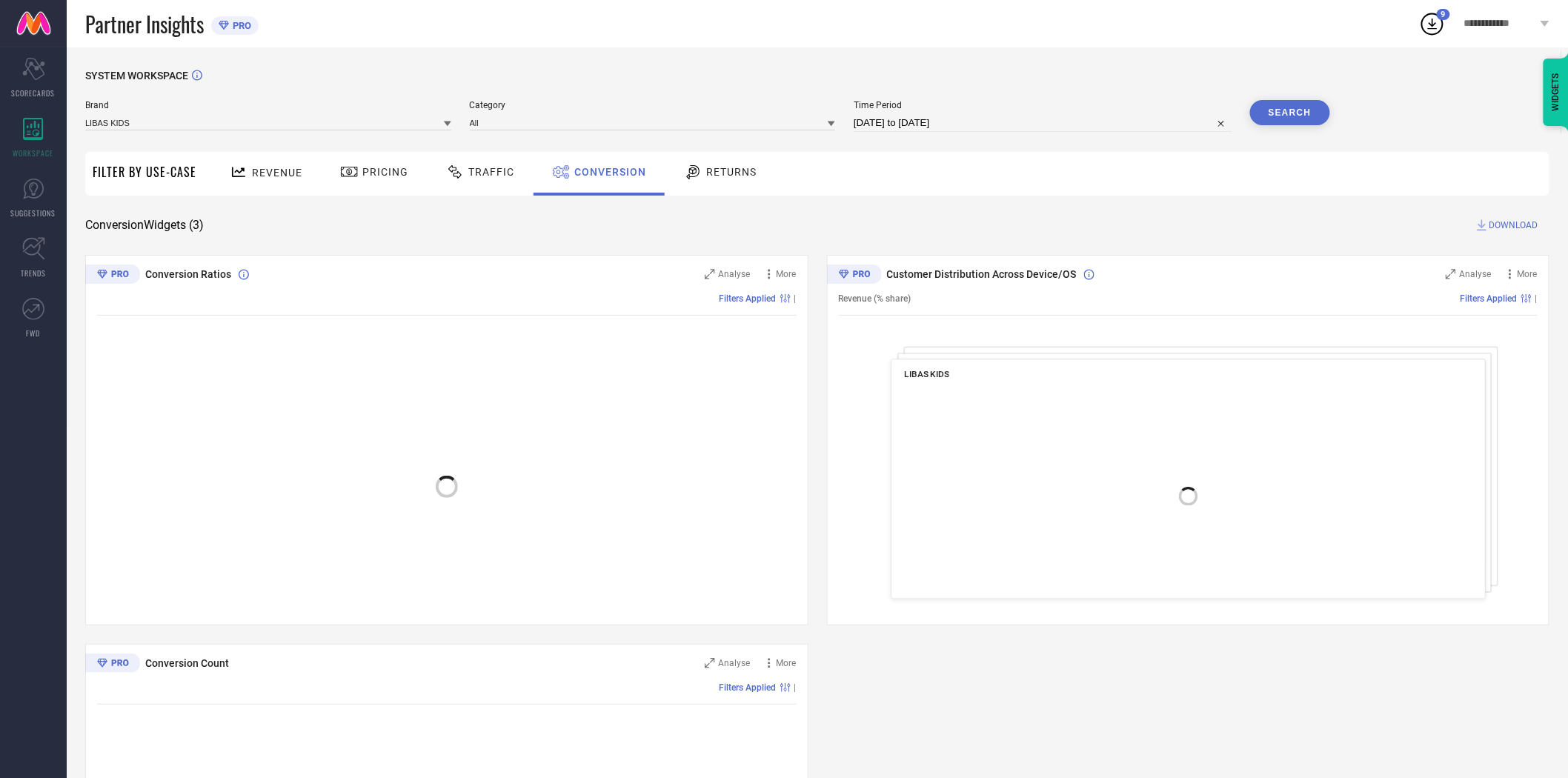
click at [1122, 205] on div "SYSTEM WORKSPACE Brand LIBAS KIDS Category All Time Period [DATE] to [DATE] Sea…" at bounding box center [817, 542] width 1464 height 945
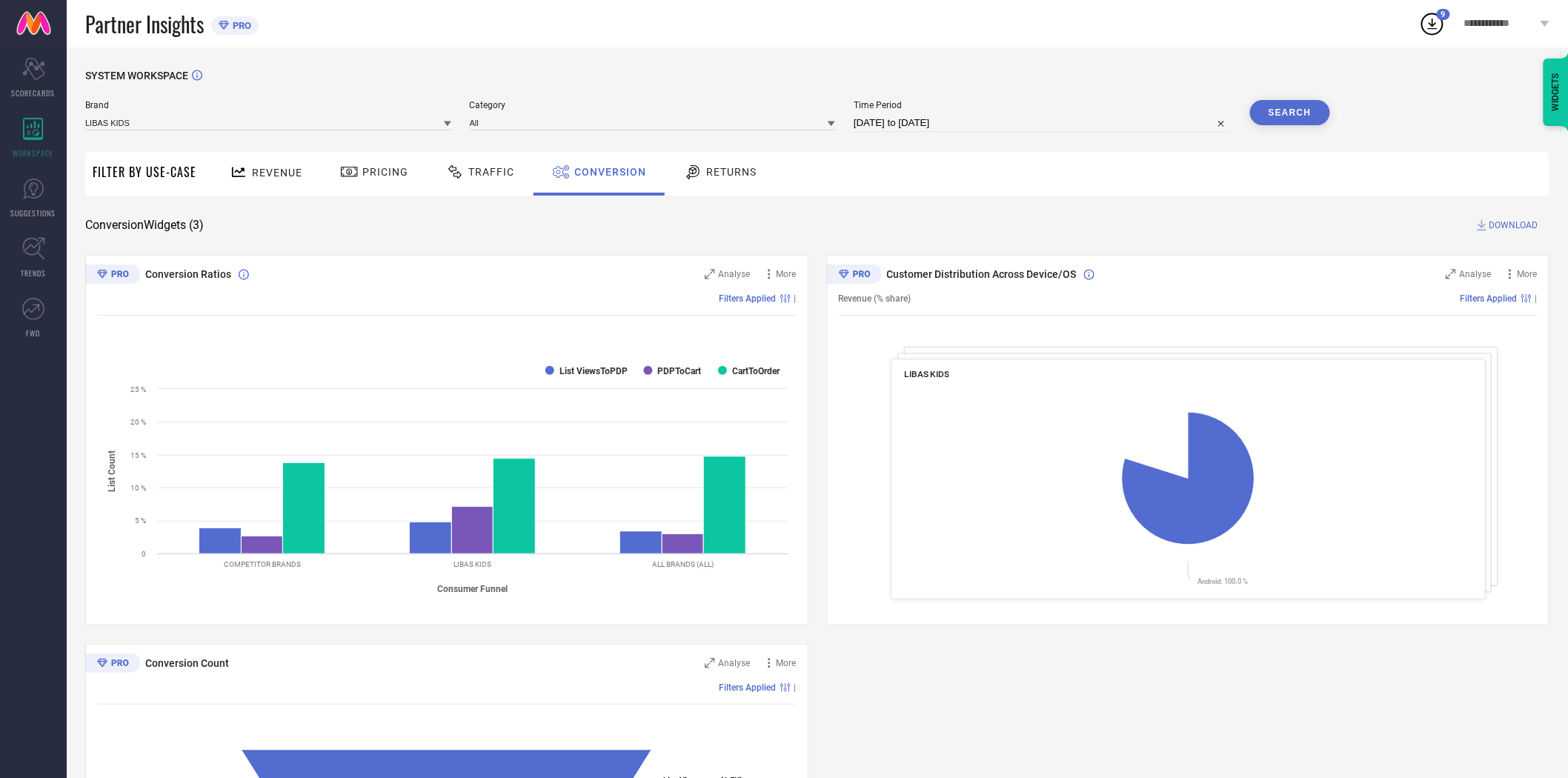
click at [1504, 220] on span "DOWNLOAD" at bounding box center [1513, 225] width 49 height 15
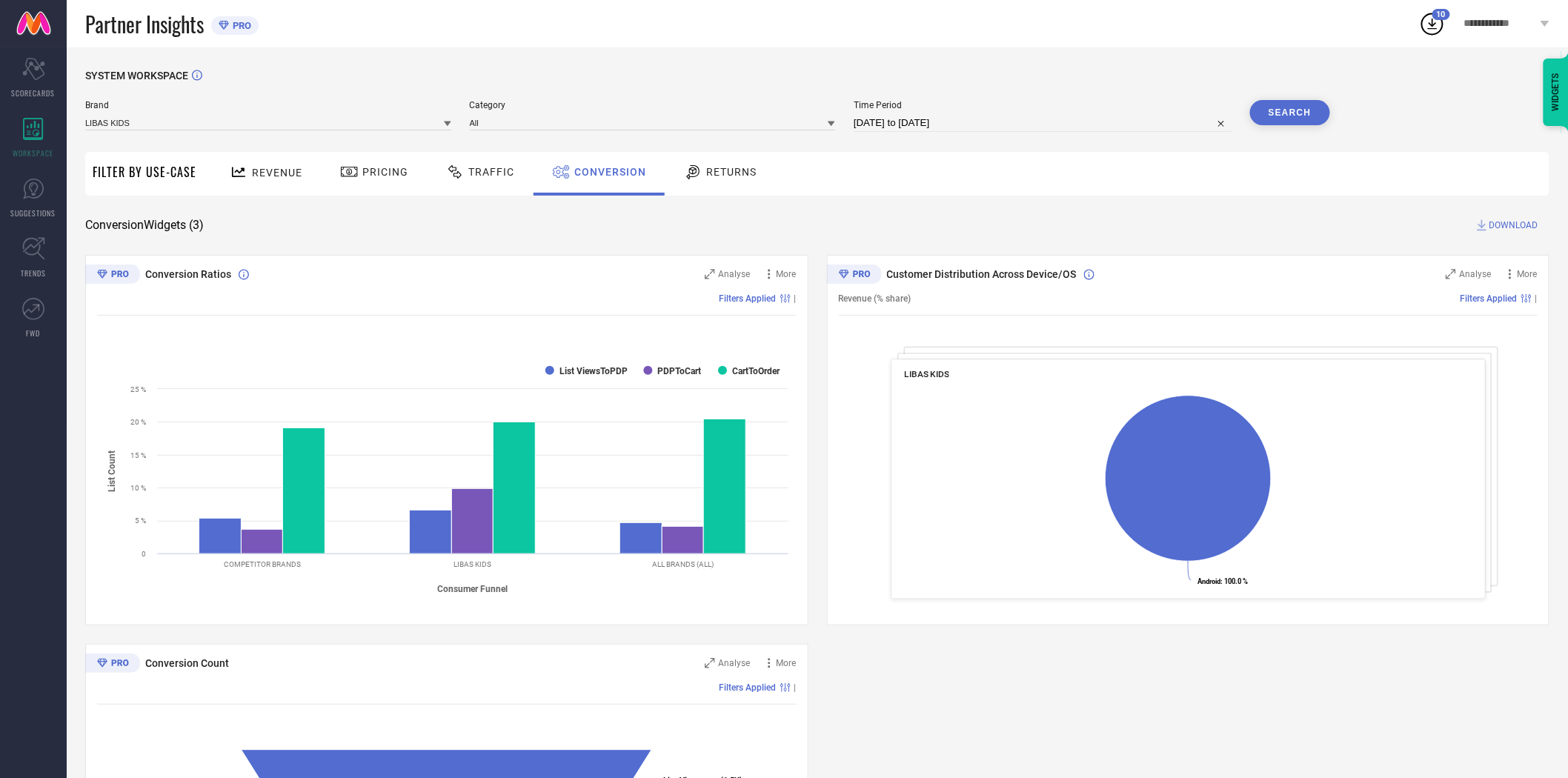
click at [1010, 166] on div "Revenue Pricing Traffic Conversion Returns" at bounding box center [876, 173] width 1346 height 43
click at [1004, 48] on div "SYSTEM WORKSPACE Brand LIBAS KIDS Category All Time Period [DATE] to [DATE] Sea…" at bounding box center [817, 542] width 1502 height 990
click at [995, 60] on div "SYSTEM WORKSPACE Brand LIBAS KIDS Category All Time Period [DATE] to [DATE] Sea…" at bounding box center [817, 542] width 1502 height 990
